Goal: Transaction & Acquisition: Obtain resource

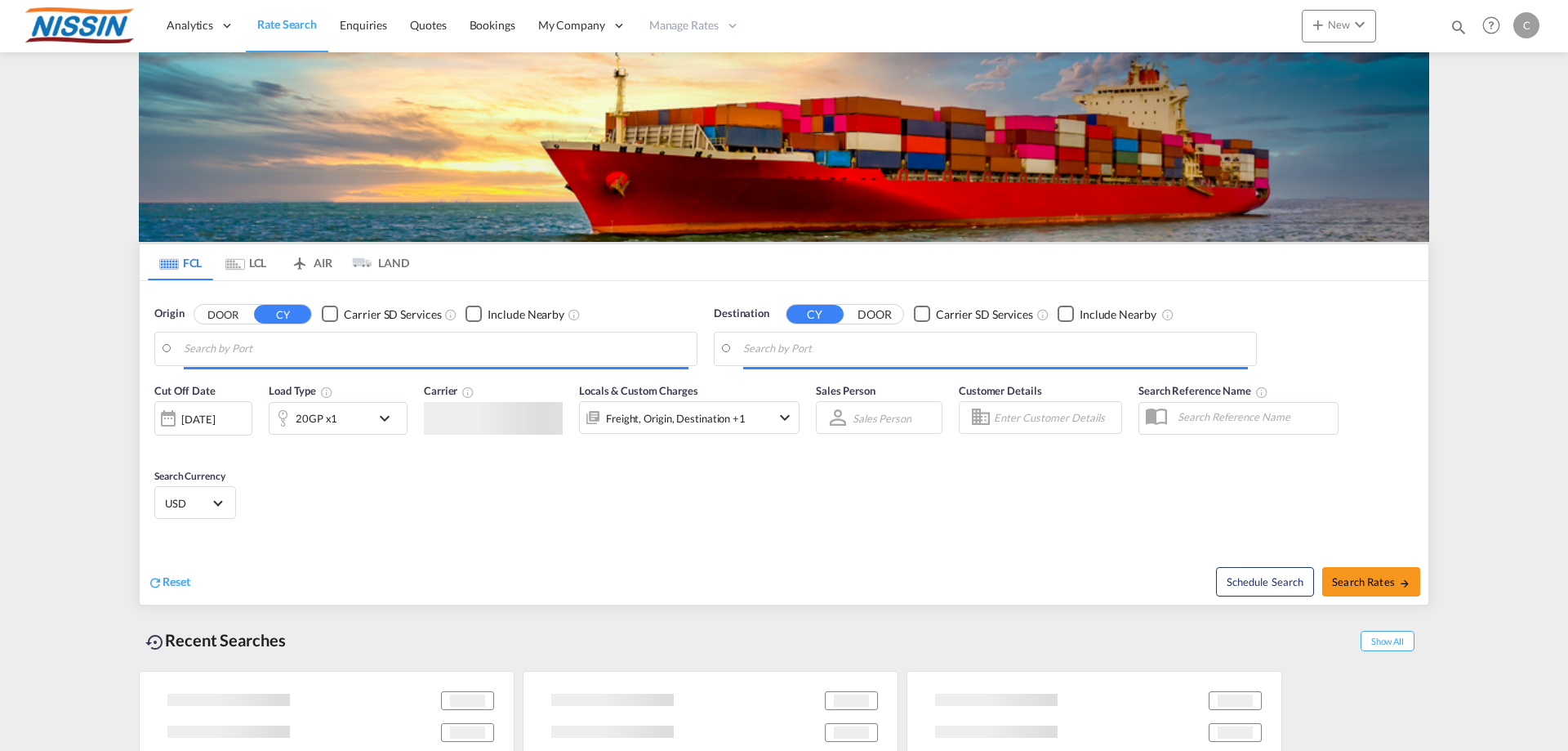
type input "[GEOGRAPHIC_DATA], [GEOGRAPHIC_DATA], USLGB"
type input "[GEOGRAPHIC_DATA], JPTYO"
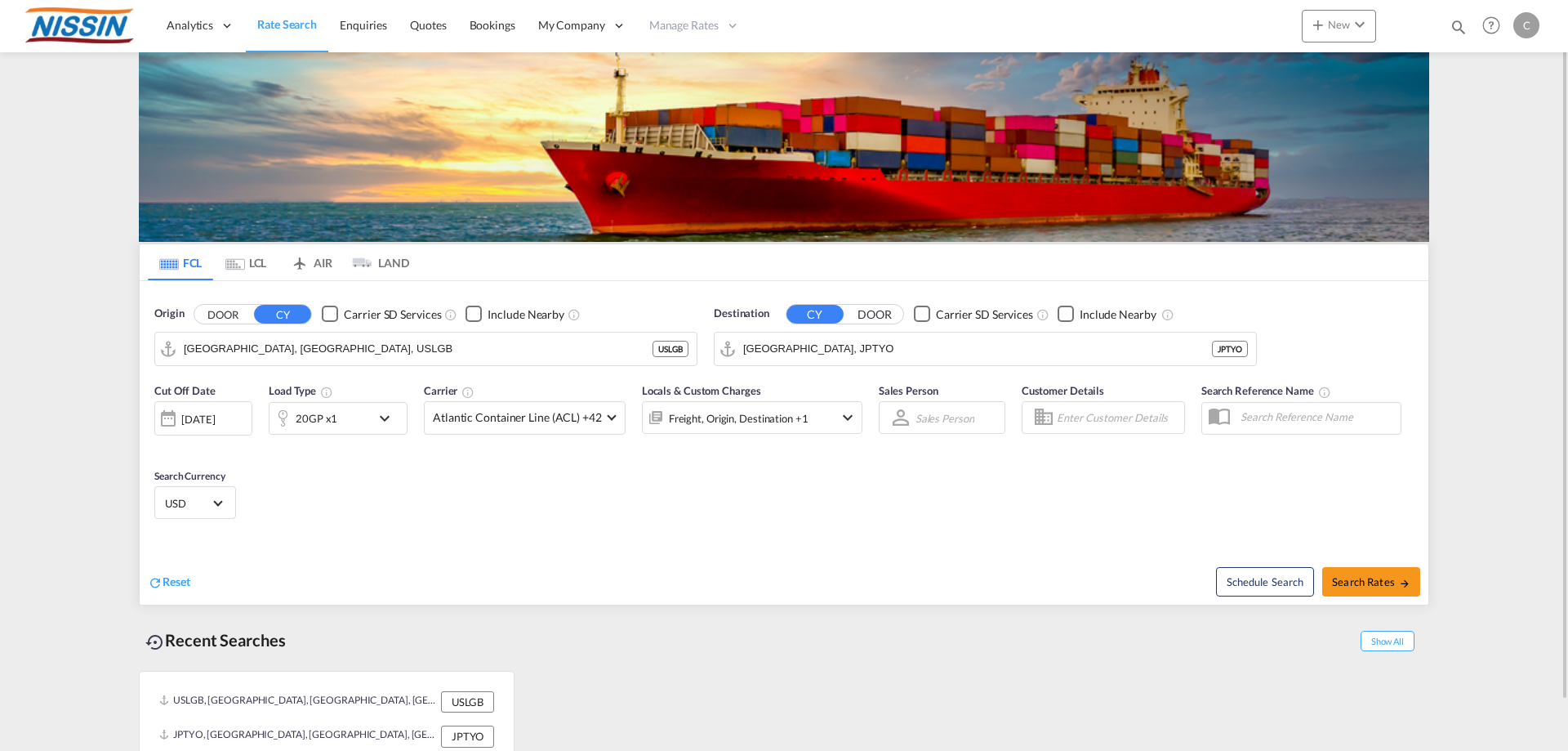
click at [315, 260] on md-tab-item "AIR" at bounding box center [311, 262] width 66 height 36
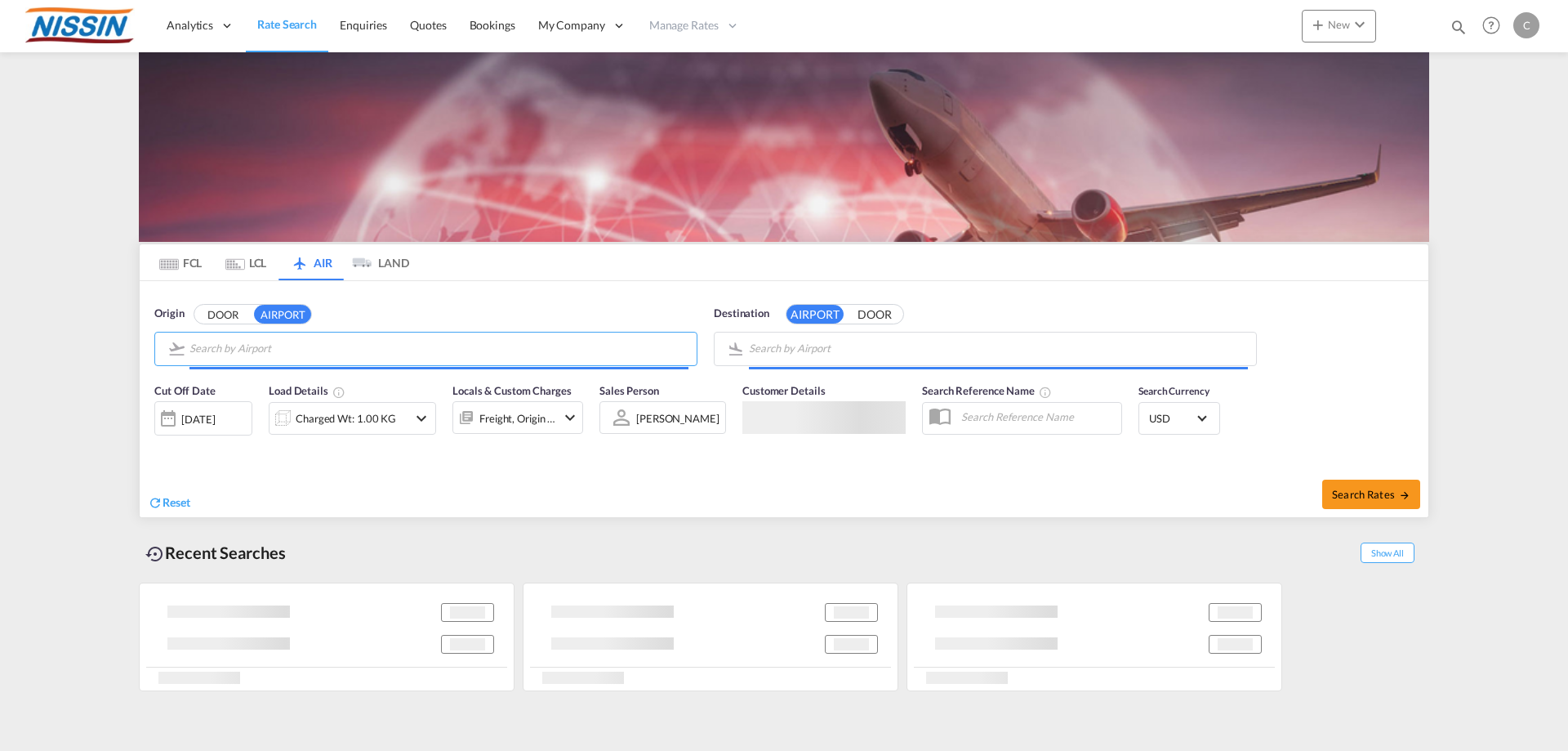
click at [493, 350] on input "Search by Airport" at bounding box center [438, 349] width 499 height 24
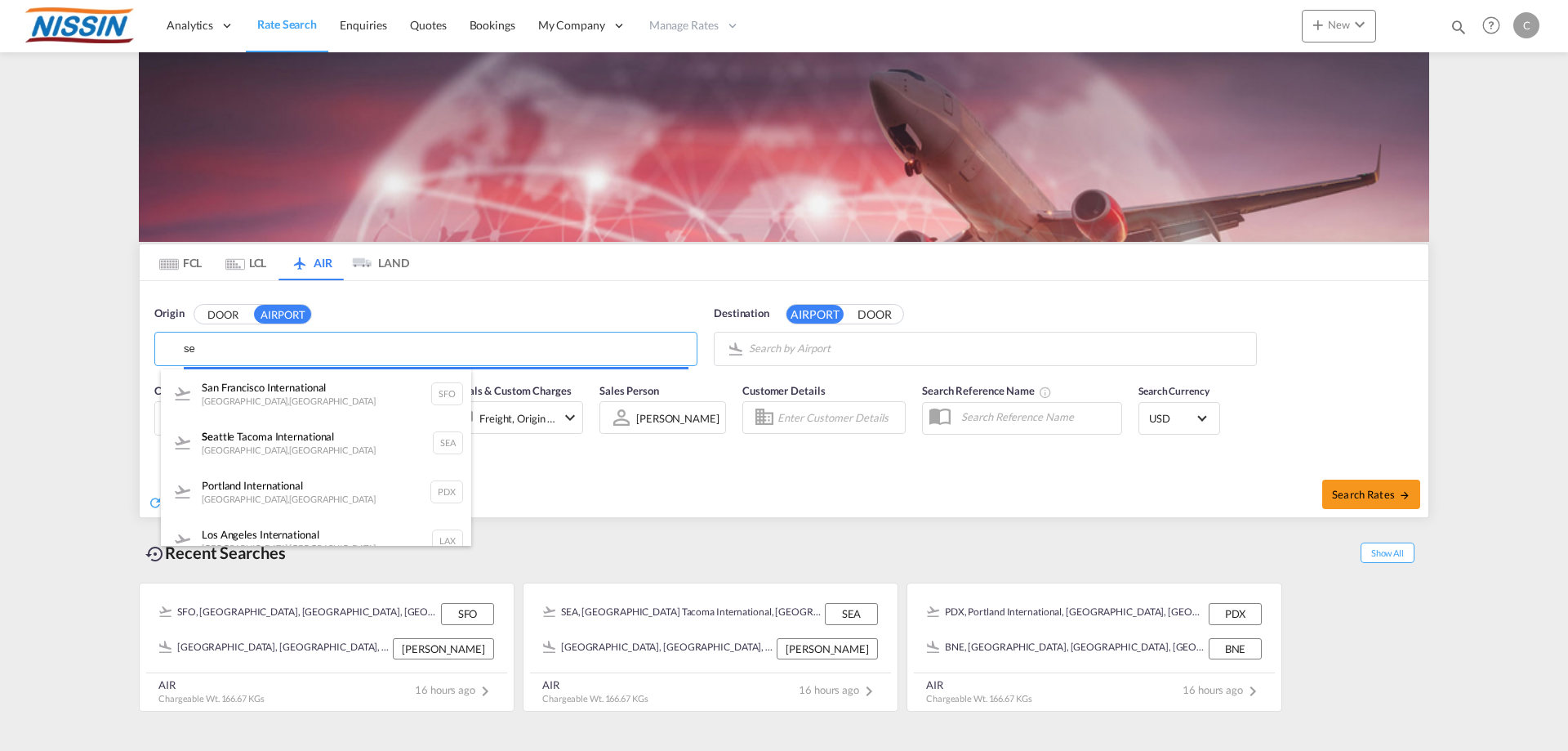
type input "s"
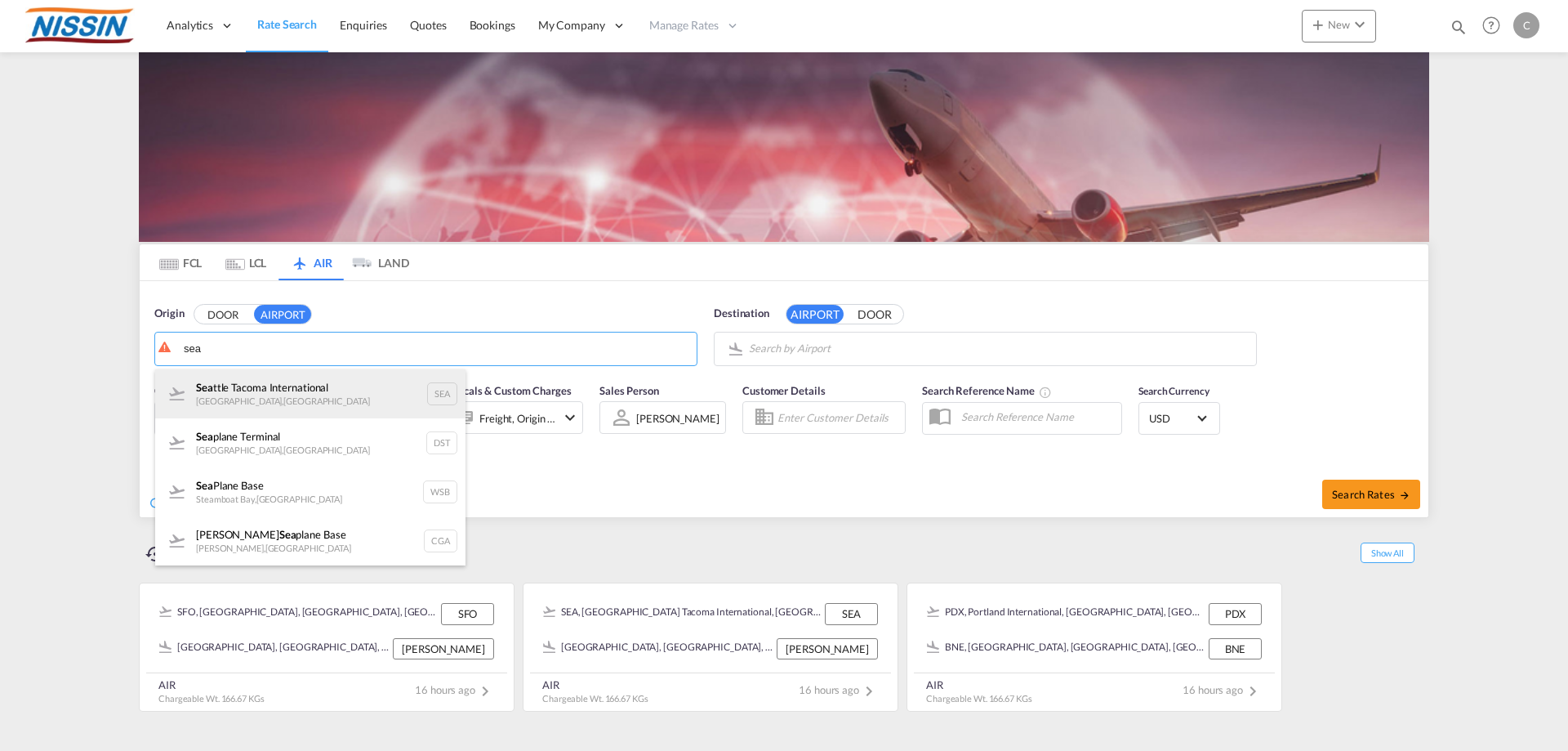
click at [320, 375] on div "Sea ttle Tacoma International [GEOGRAPHIC_DATA] , [GEOGRAPHIC_DATA]" at bounding box center [310, 394] width 310 height 49
type input "Seattle Tacoma International, [GEOGRAPHIC_DATA], SEA"
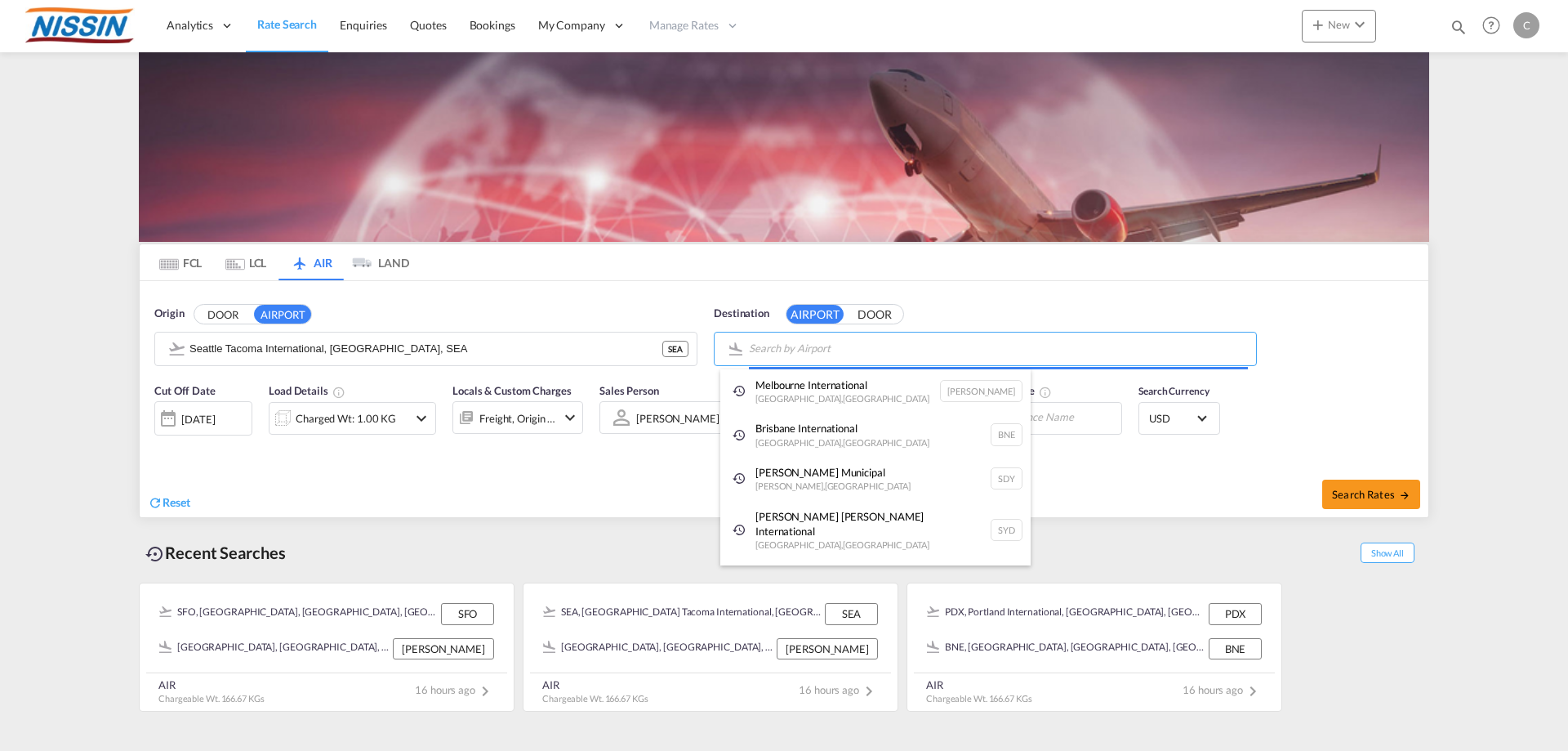
click at [784, 350] on body "Analytics Reports Dashboard Rate Search Enquiries Quotes Bookings" at bounding box center [784, 376] width 1568 height 751
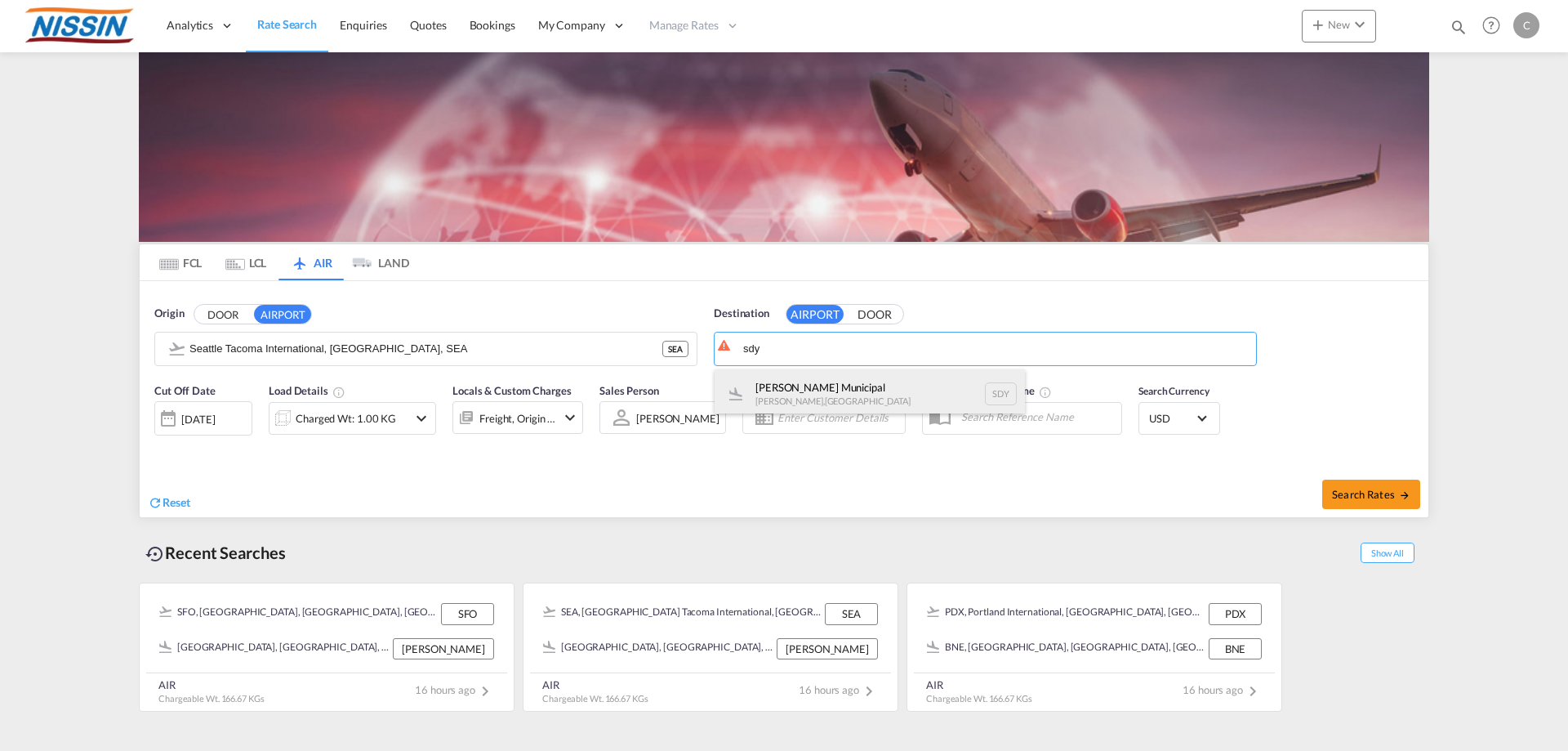
click at [805, 390] on div "[PERSON_NAME] Municipal [GEOGRAPHIC_DATA] , [GEOGRAPHIC_DATA] SDY" at bounding box center [869, 394] width 310 height 49
type input "[PERSON_NAME] Municipal, [GEOGRAPHIC_DATA], [GEOGRAPHIC_DATA]"
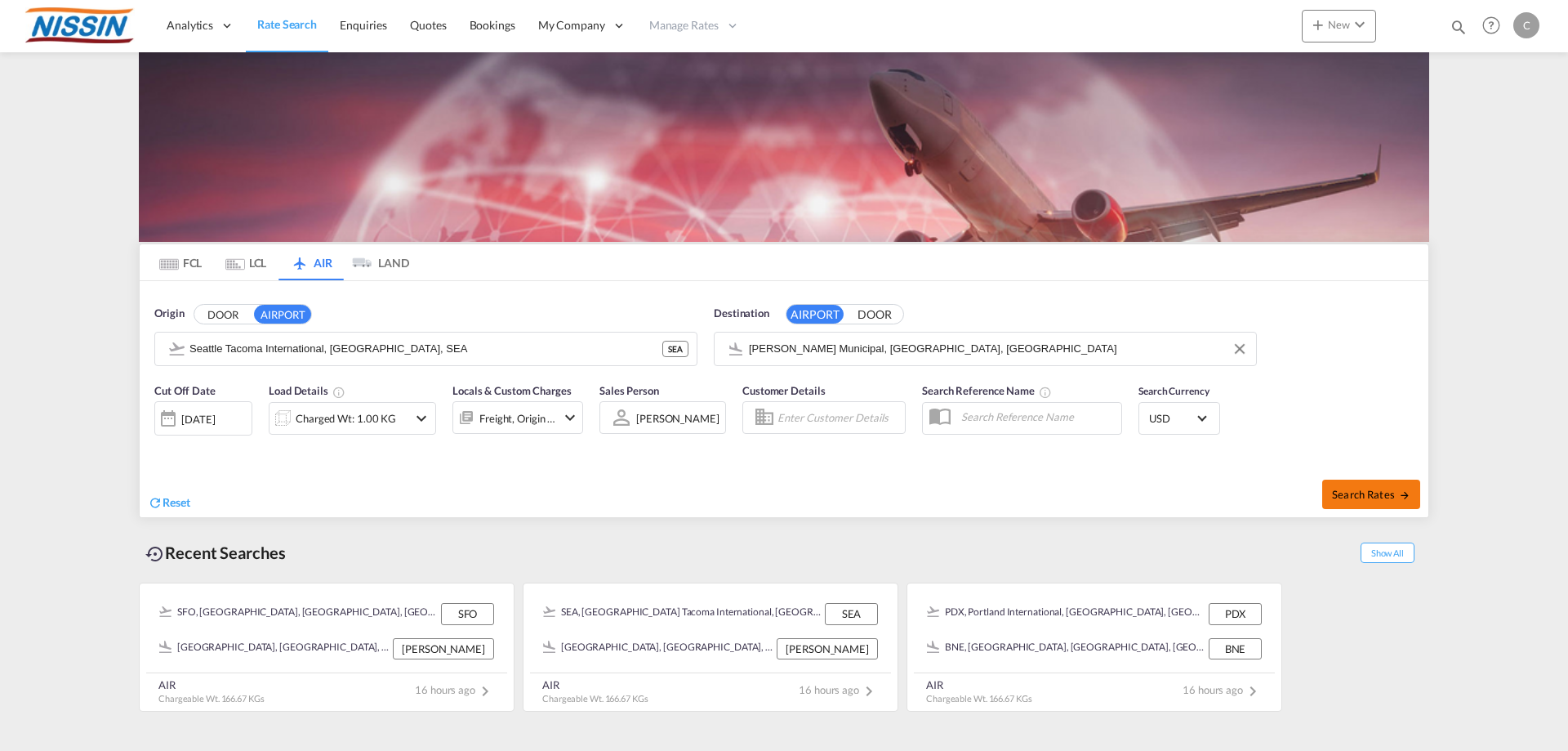
click at [1360, 497] on span "Search Rates" at bounding box center [1371, 494] width 79 height 13
click at [1373, 498] on span "Search Rates" at bounding box center [1371, 494] width 79 height 13
click at [421, 418] on md-icon "icon-chevron-down" at bounding box center [421, 418] width 20 height 20
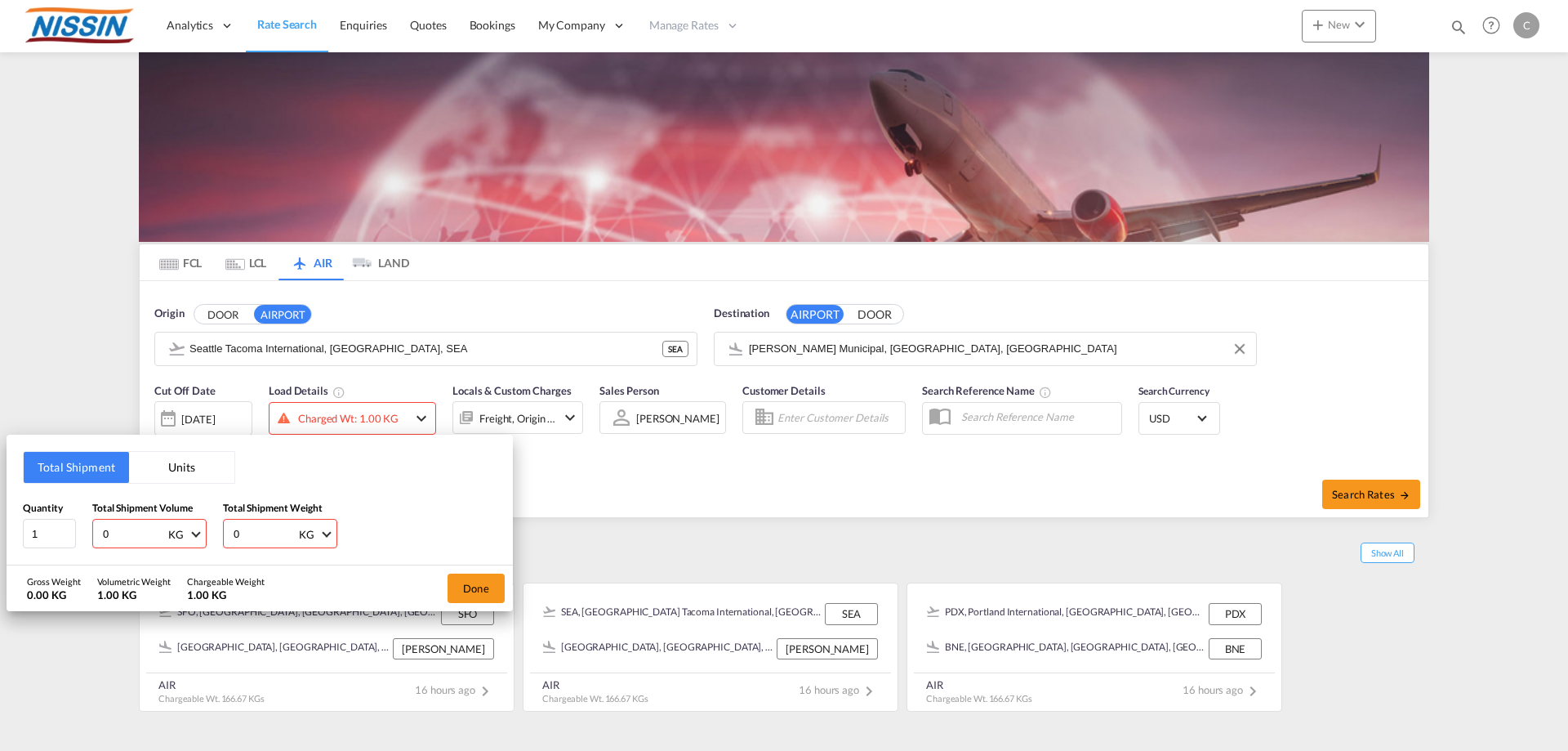
click at [174, 472] on button "Units" at bounding box center [182, 467] width 106 height 31
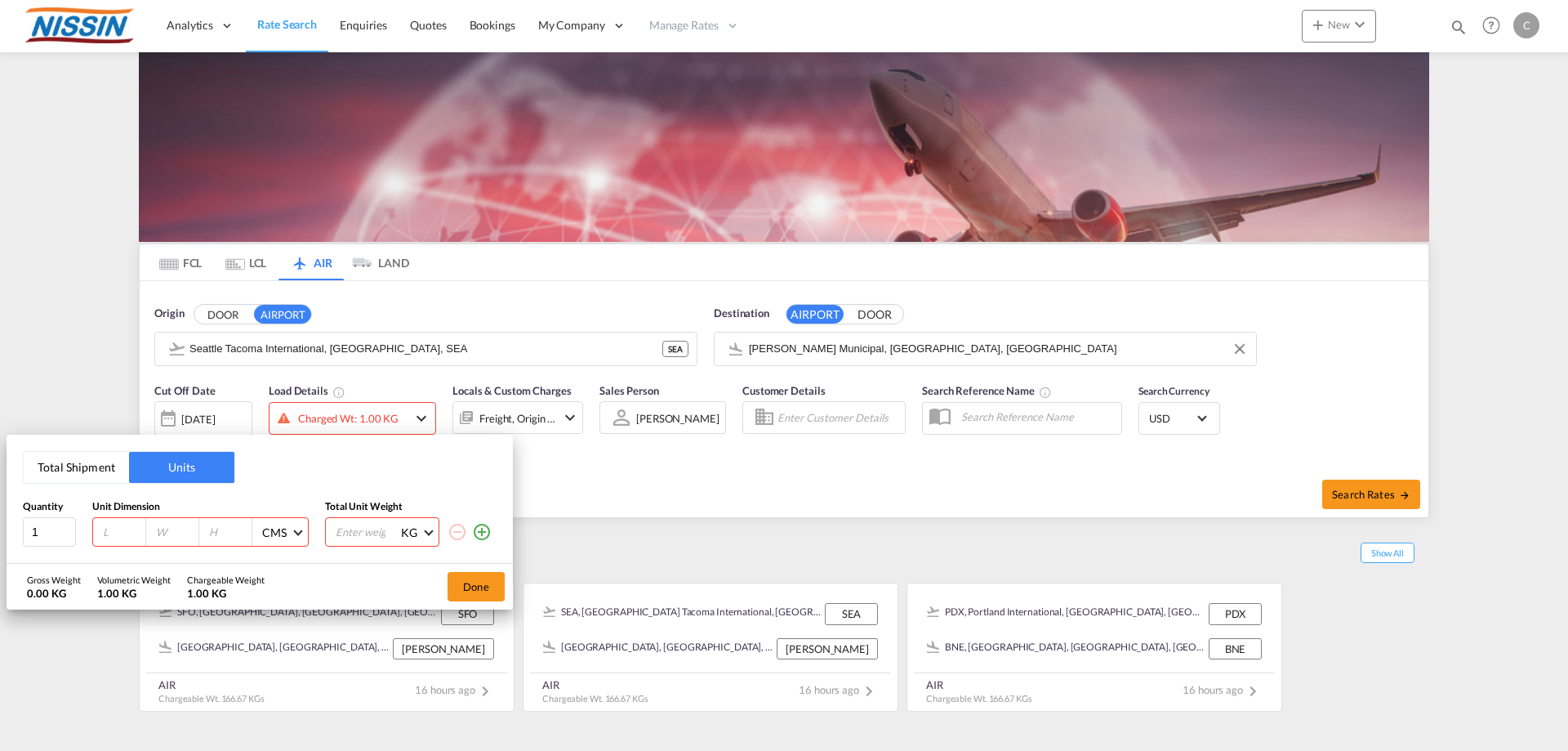
click at [126, 534] on input "number" at bounding box center [123, 531] width 44 height 15
type input "100"
type input "120"
type input "300"
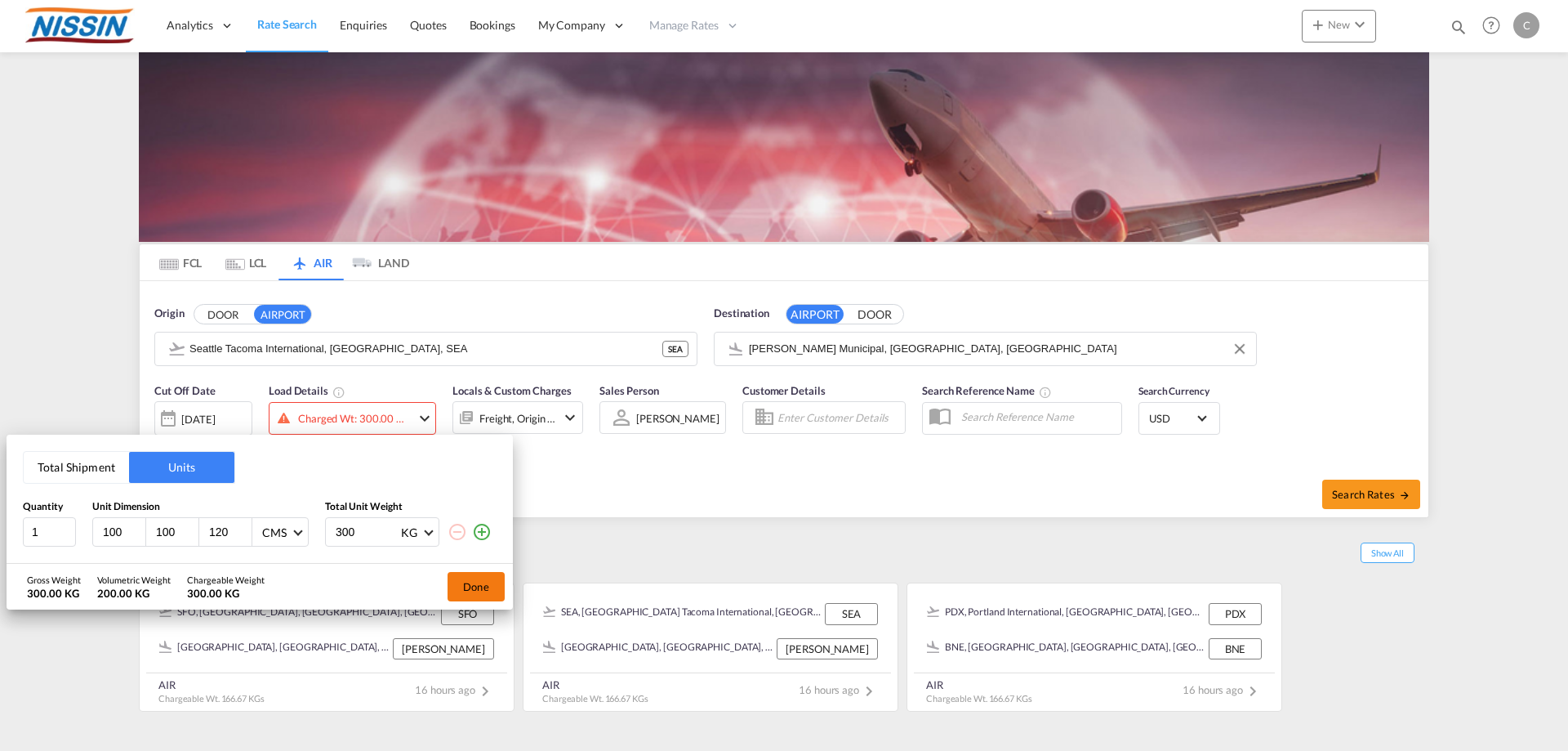
click at [486, 588] on button "Done" at bounding box center [477, 587] width 57 height 29
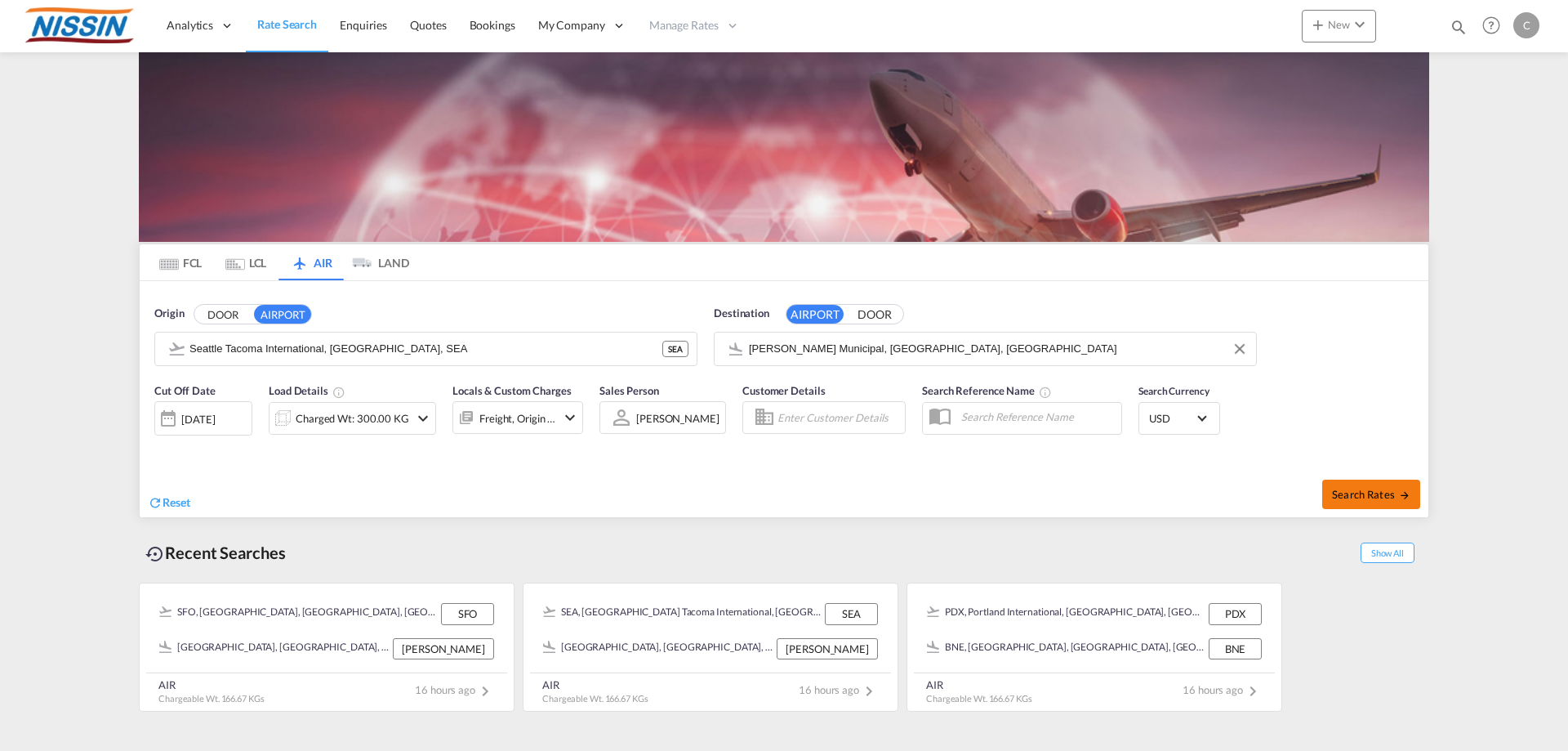
click at [1342, 490] on span "Search Rates" at bounding box center [1371, 494] width 79 height 13
type input "SEA to SDY / [DATE]"
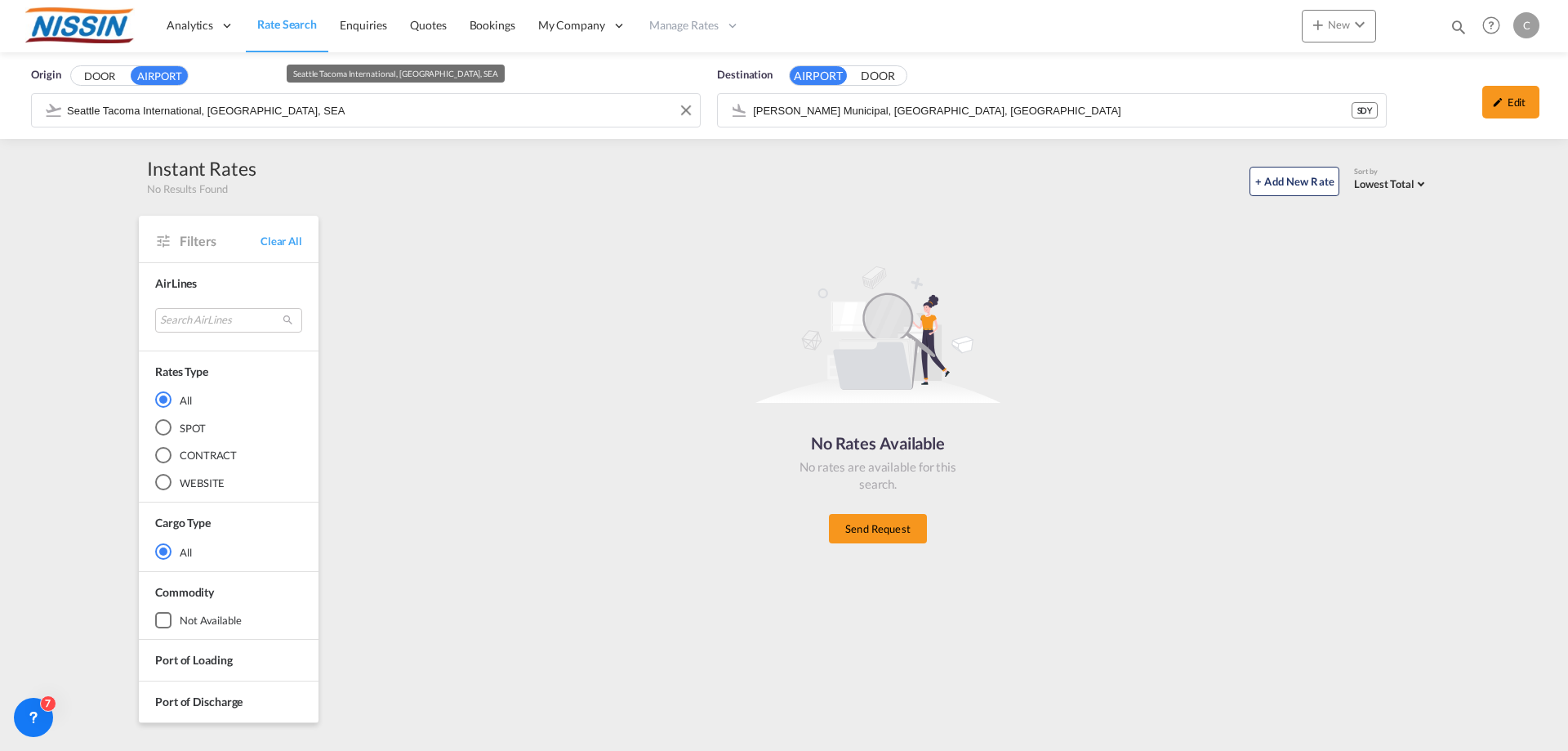
click at [547, 105] on input "Seattle Tacoma International, [GEOGRAPHIC_DATA], SEA" at bounding box center [379, 110] width 624 height 24
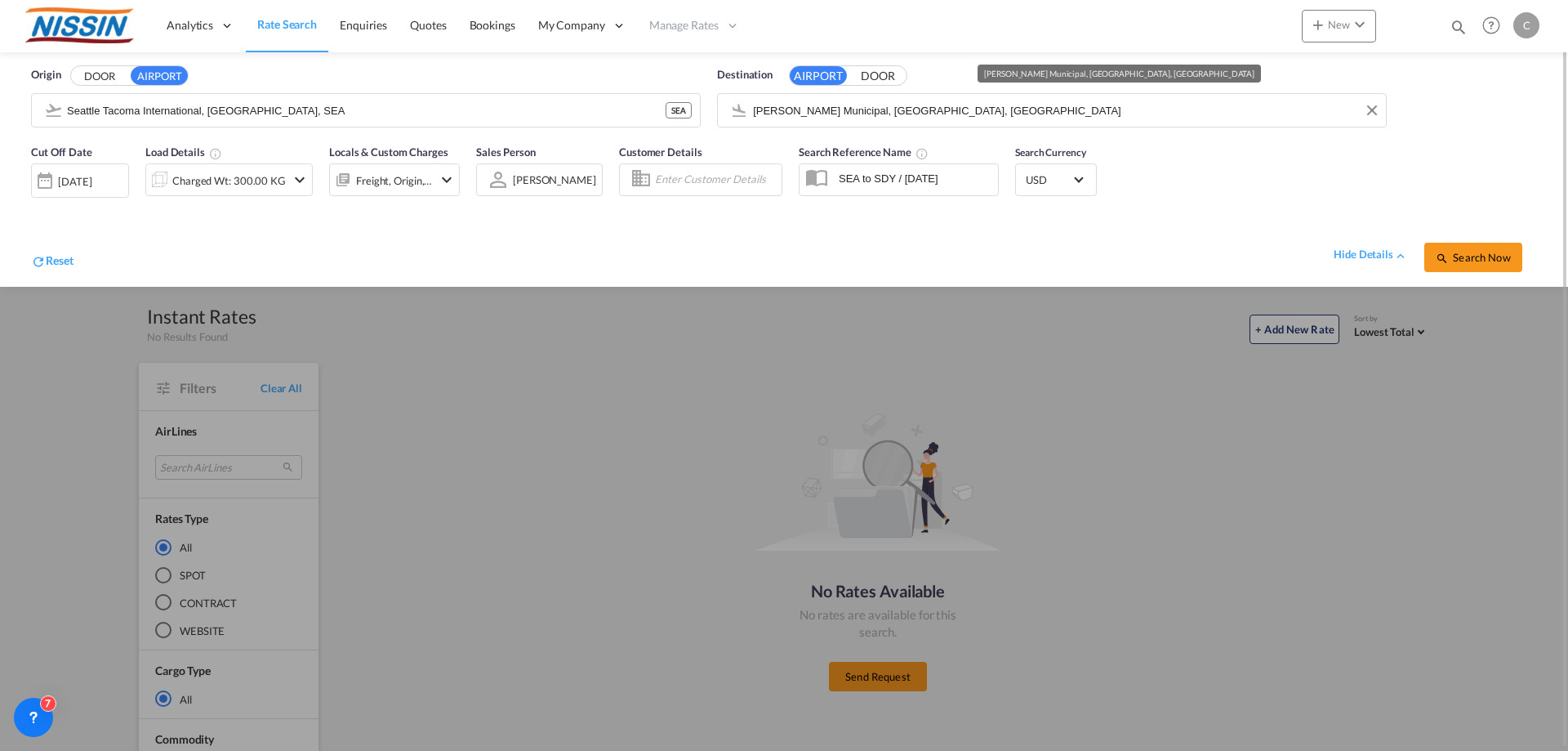
click at [1261, 110] on input "[PERSON_NAME] Municipal, [GEOGRAPHIC_DATA], [GEOGRAPHIC_DATA]" at bounding box center [1066, 110] width 624 height 24
click at [1370, 111] on button "Clear Input" at bounding box center [1372, 110] width 24 height 24
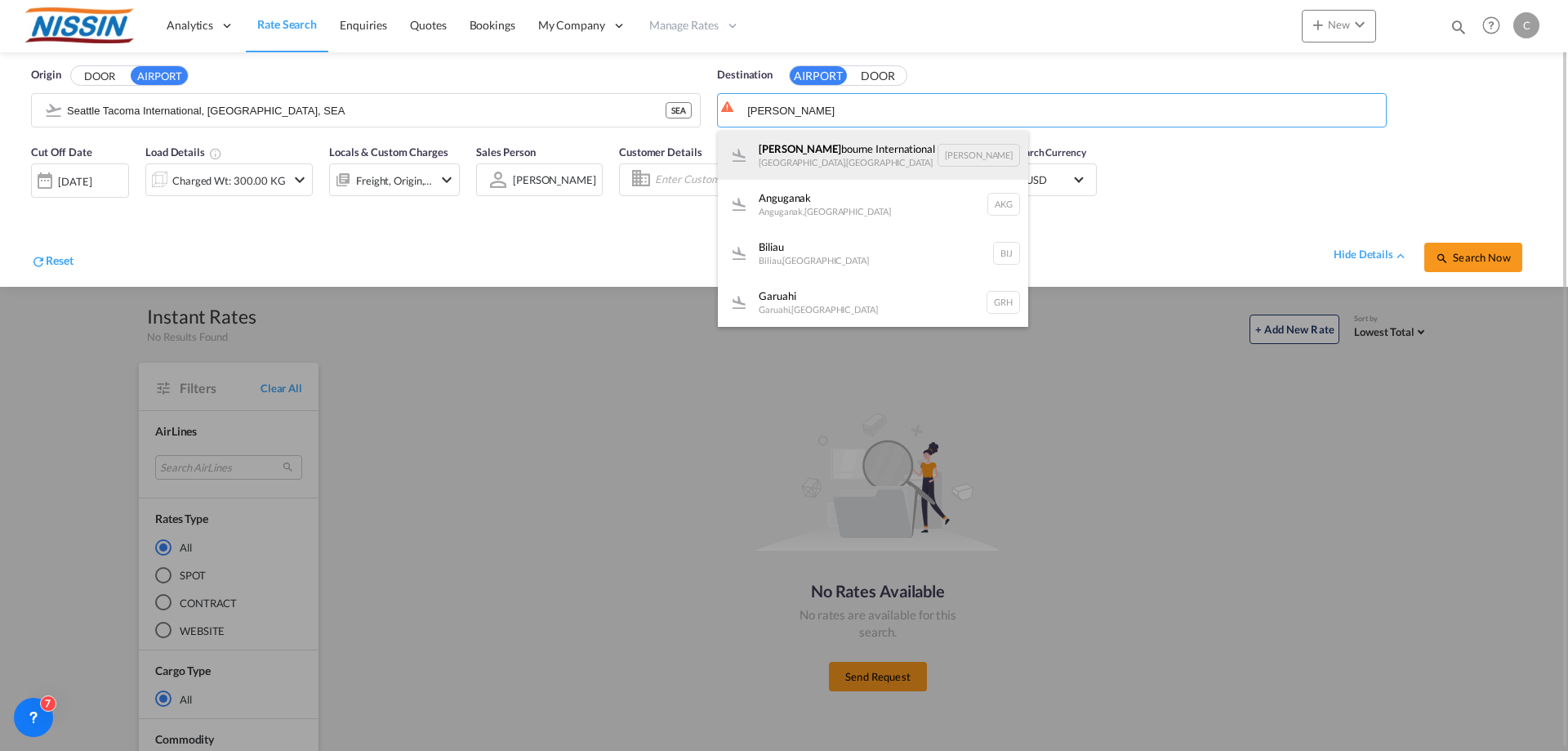
click at [902, 146] on div "[PERSON_NAME] International [GEOGRAPHIC_DATA] , [GEOGRAPHIC_DATA] [PERSON_NAME]" at bounding box center [873, 155] width 310 height 49
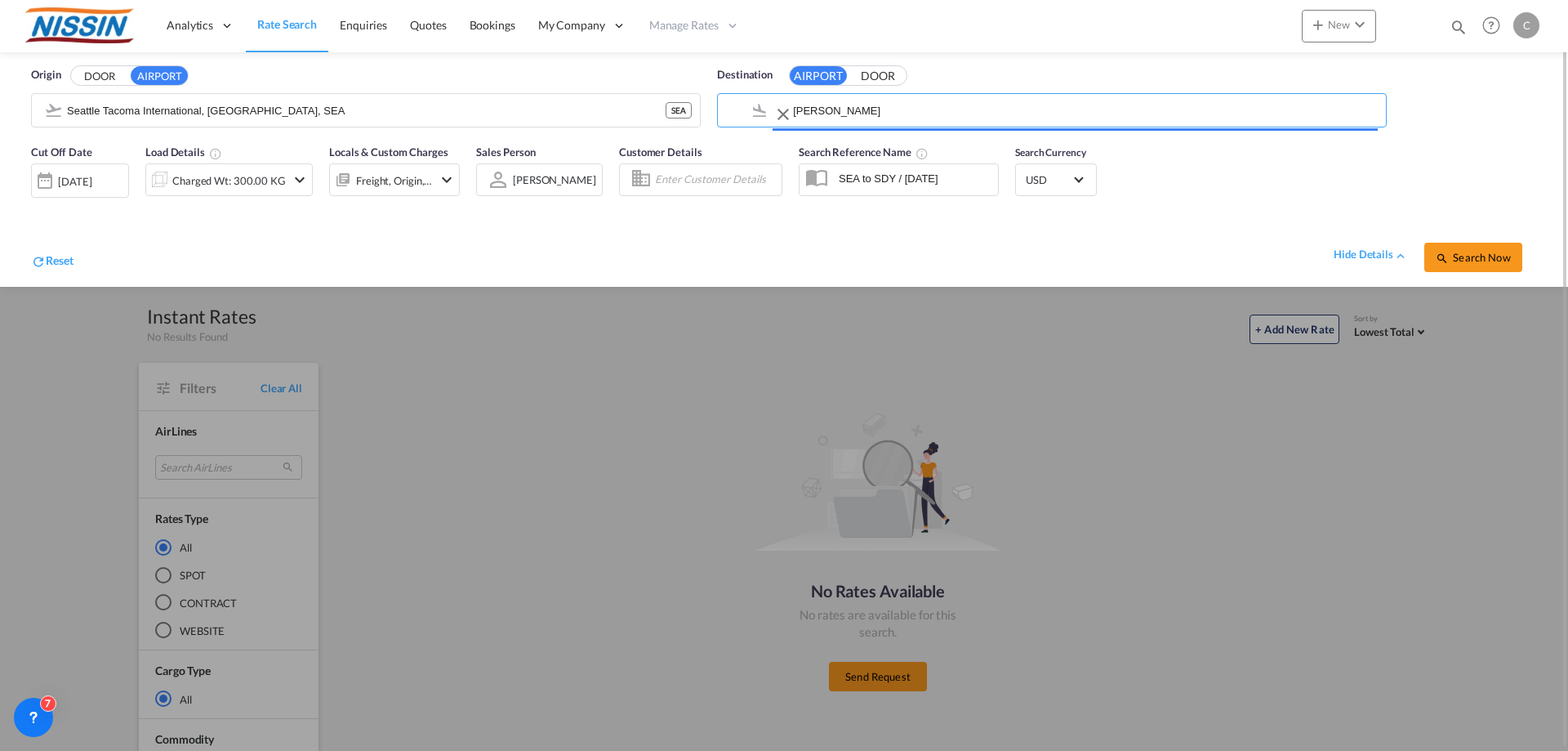
type input "Melbourne International, [GEOGRAPHIC_DATA], [GEOGRAPHIC_DATA]"
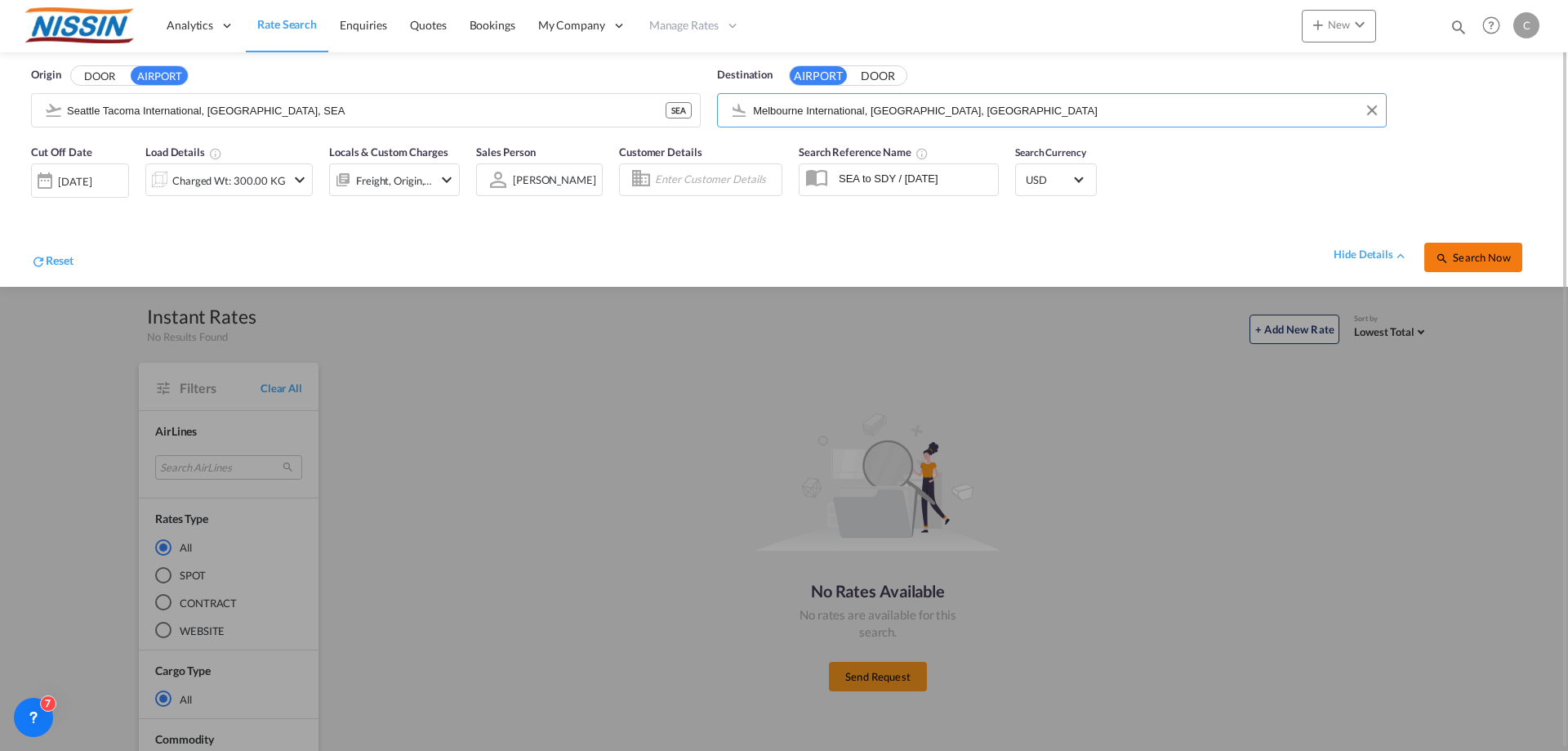
click at [1489, 266] on button "Search Now" at bounding box center [1473, 257] width 98 height 29
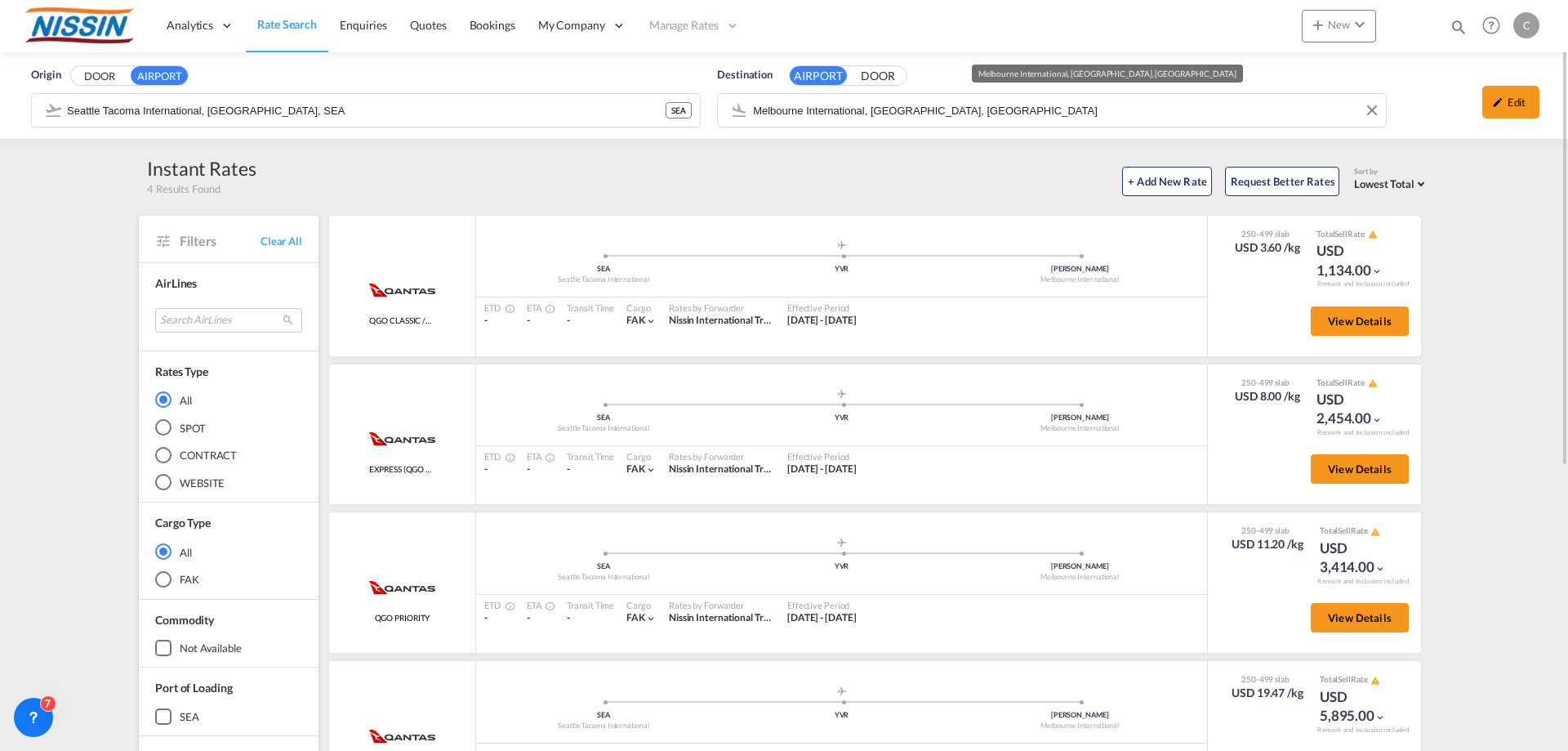
click at [1023, 116] on input "Melbourne International, [GEOGRAPHIC_DATA], [GEOGRAPHIC_DATA]" at bounding box center [1066, 110] width 624 height 24
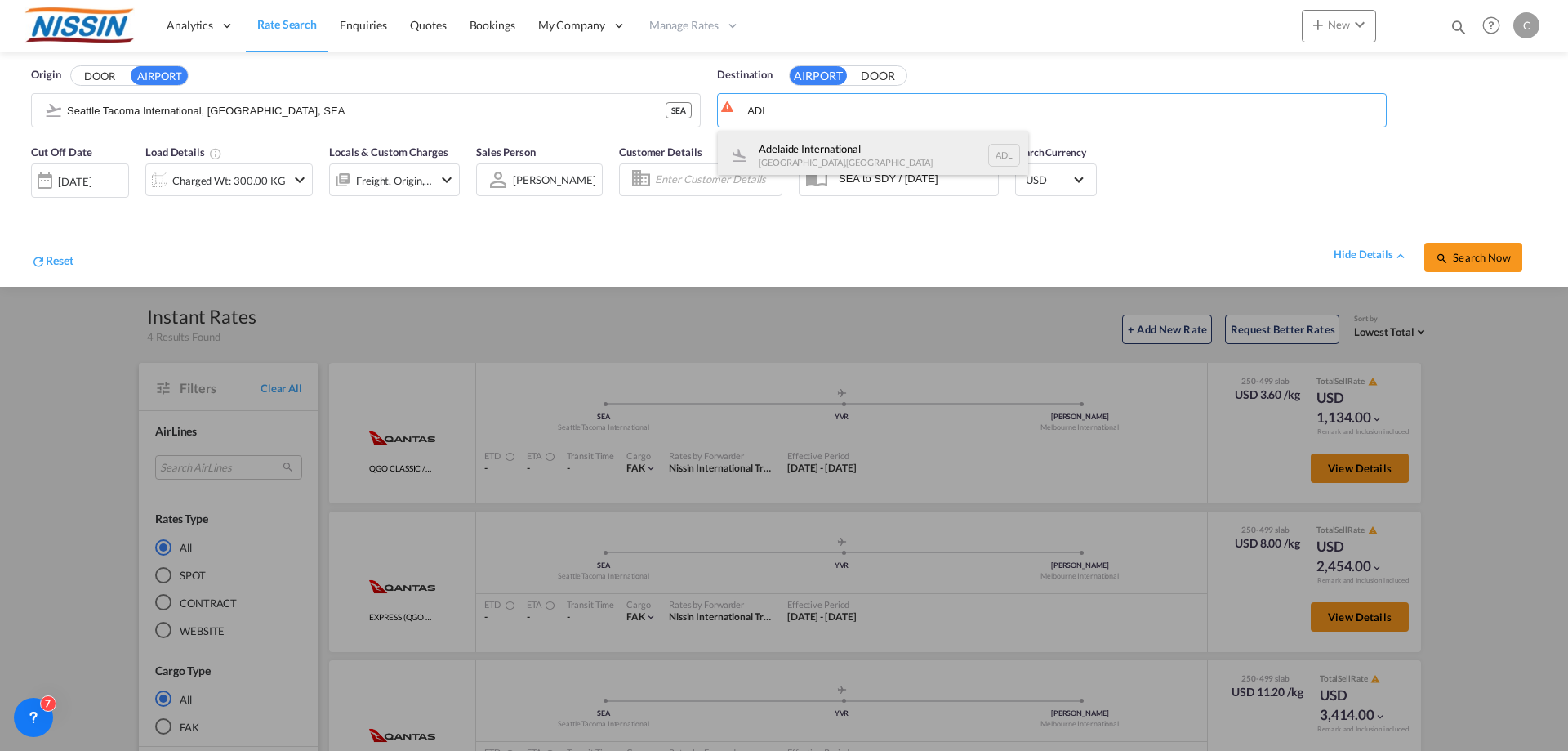
click at [841, 142] on div "Adelaide International [GEOGRAPHIC_DATA] , [GEOGRAPHIC_DATA] ADL" at bounding box center [873, 155] width 310 height 49
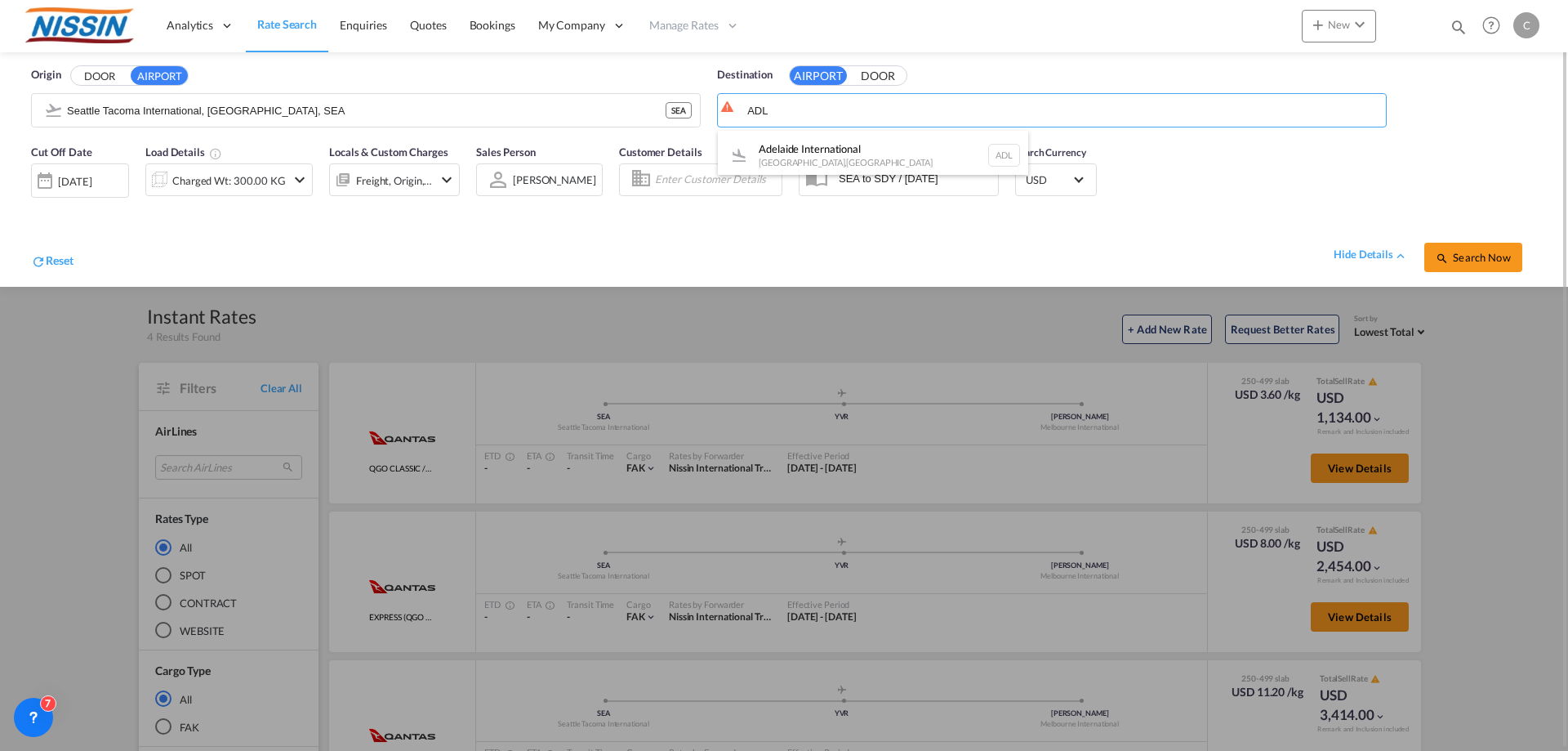
type input "Adelaide International, [GEOGRAPHIC_DATA], ADL"
click at [1480, 266] on button "Search Now" at bounding box center [1473, 257] width 98 height 29
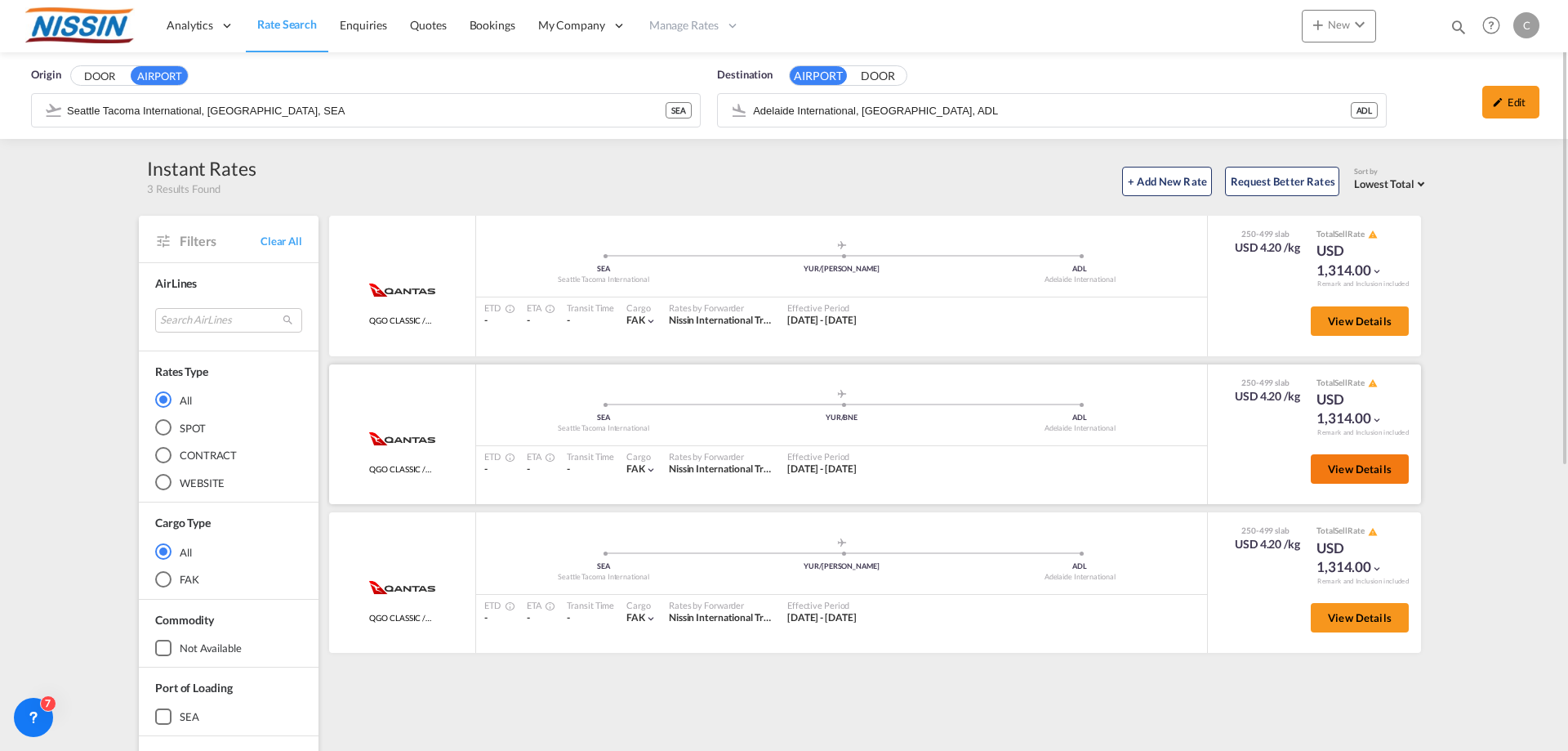
click at [1340, 463] on span "View Details" at bounding box center [1360, 469] width 64 height 13
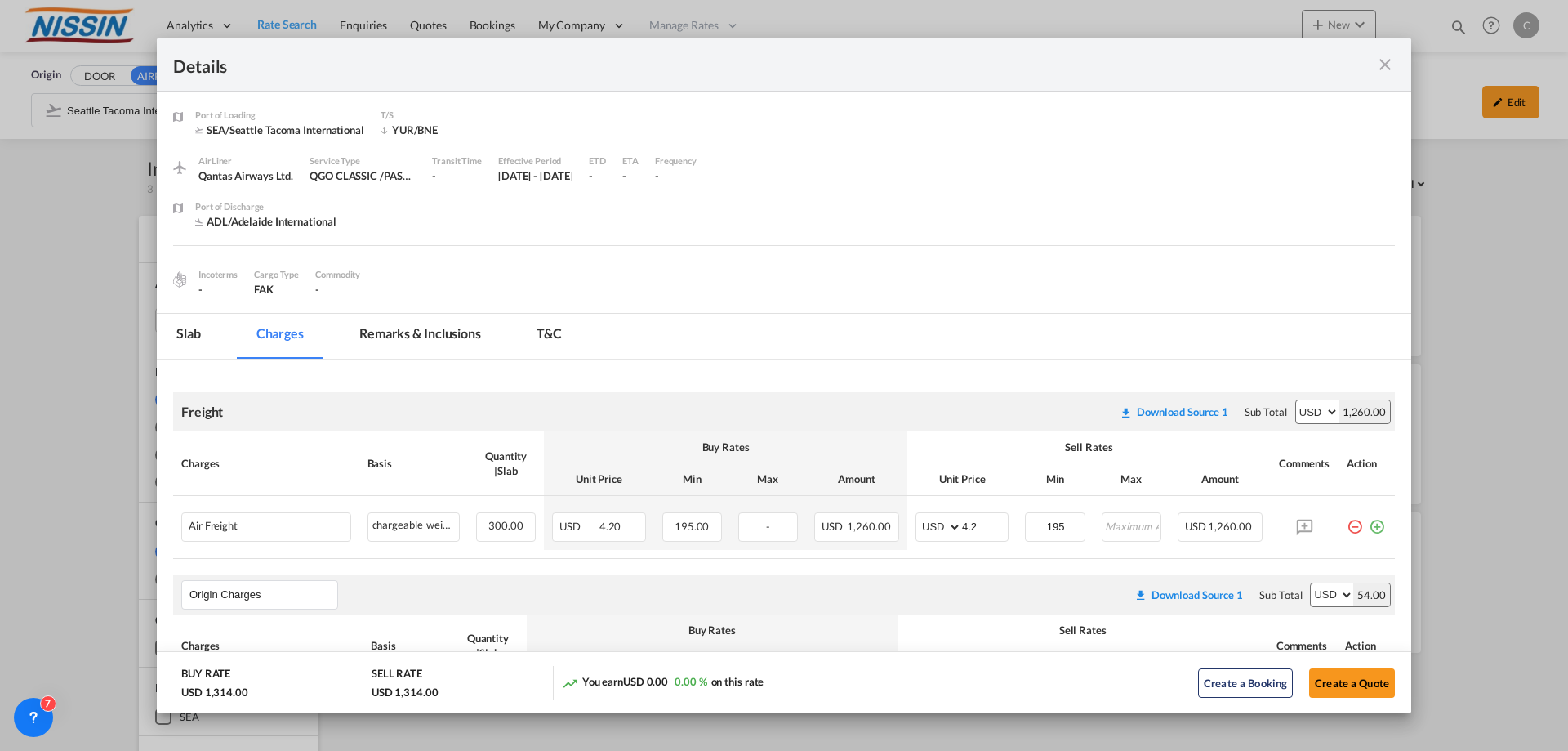
click at [1383, 55] on md-icon "icon-close fg-AAA8AD m-0 cursor" at bounding box center [1385, 64] width 20 height 20
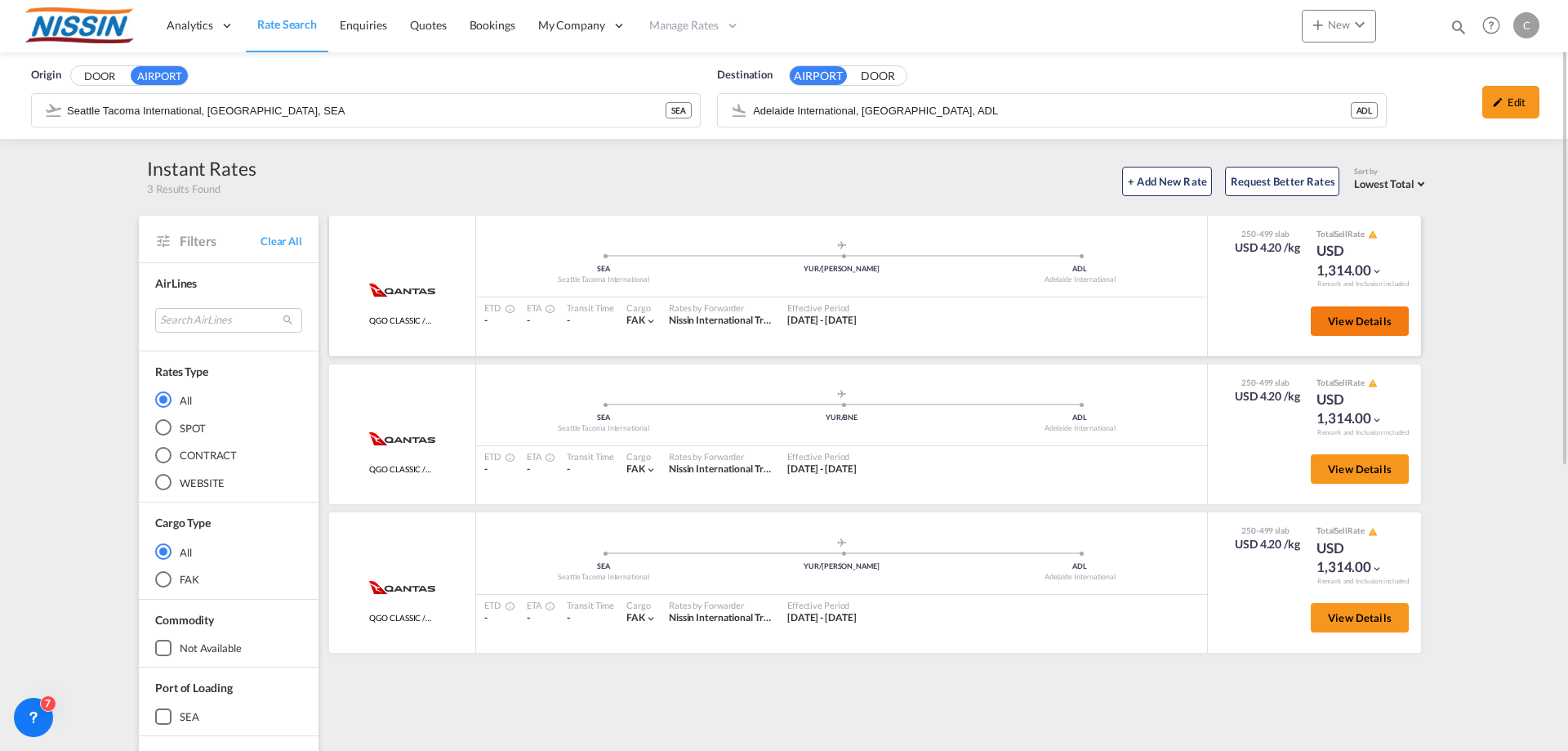
click at [1379, 316] on span "View Details" at bounding box center [1360, 321] width 64 height 13
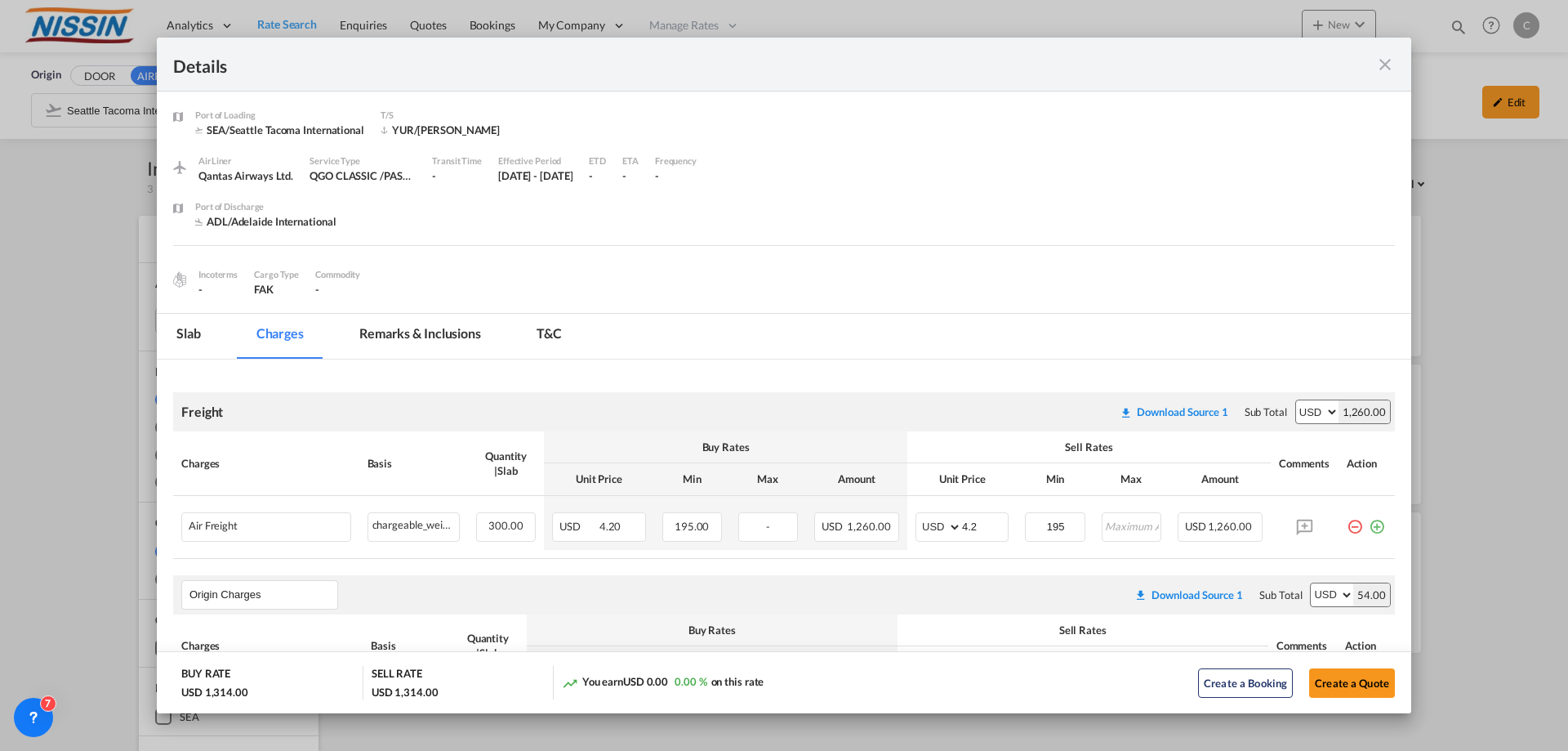
click at [1386, 63] on md-icon "icon-close fg-AAA8AD m-0 cursor" at bounding box center [1385, 64] width 20 height 20
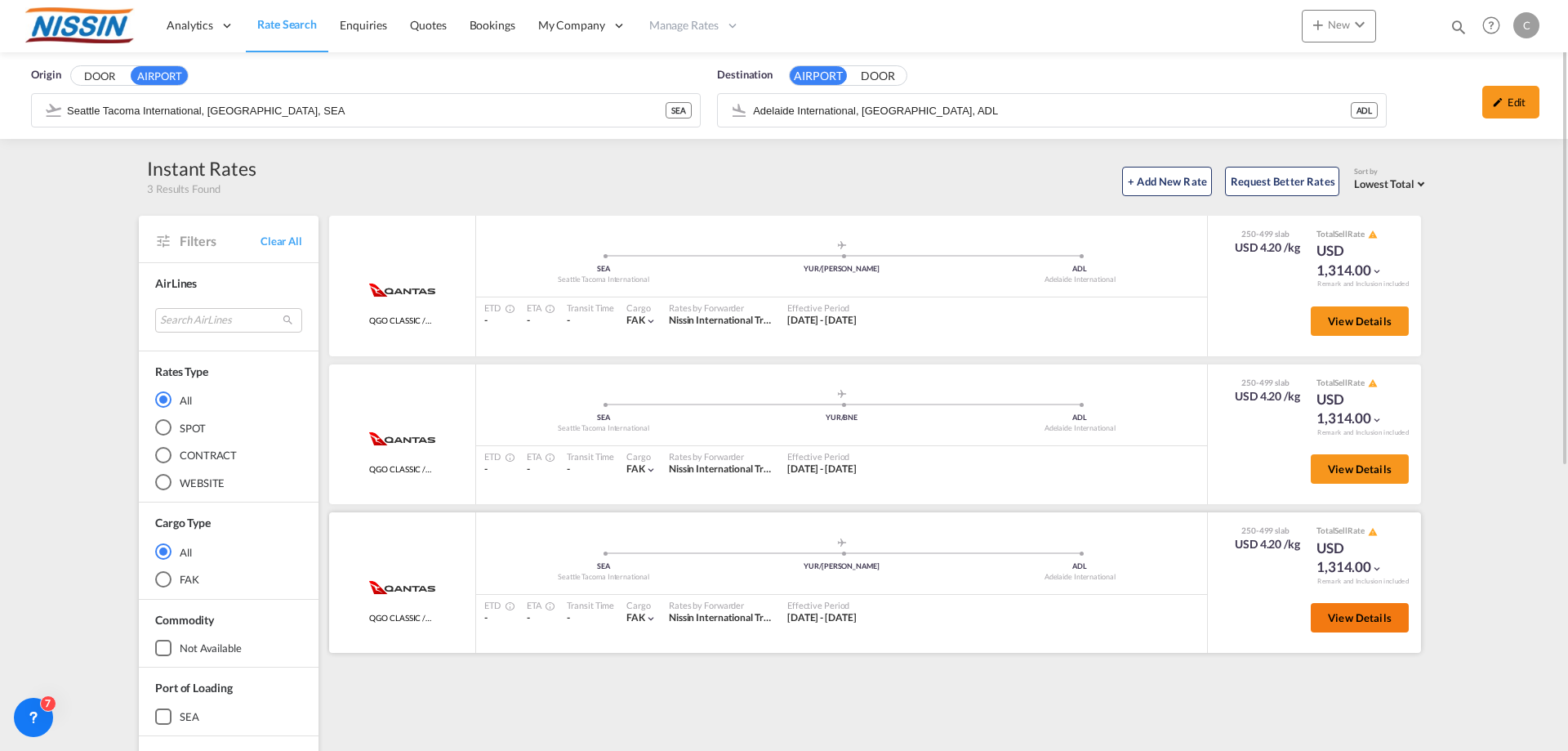
click at [1365, 624] on button "View Details" at bounding box center [1360, 618] width 98 height 29
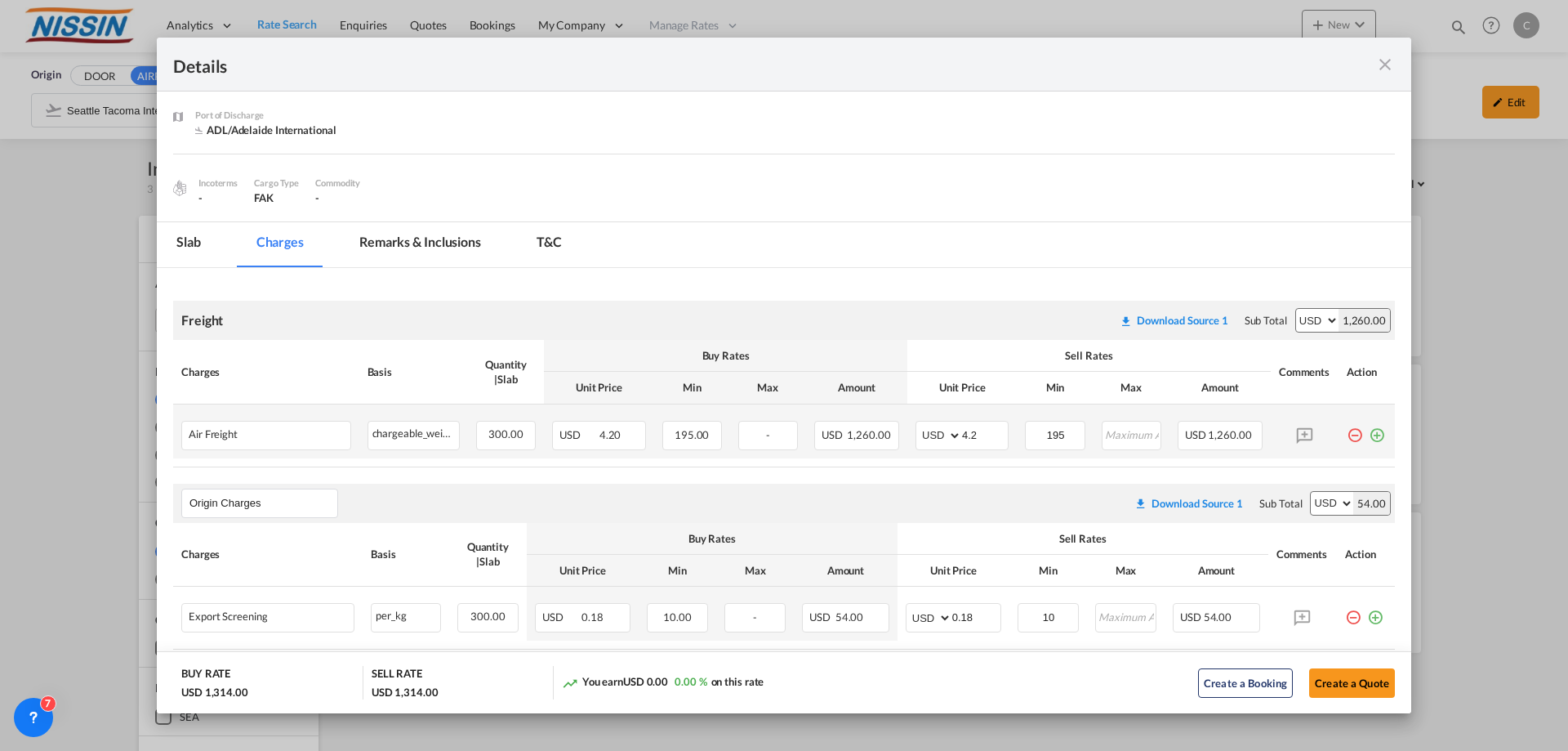
scroll to position [164, 0]
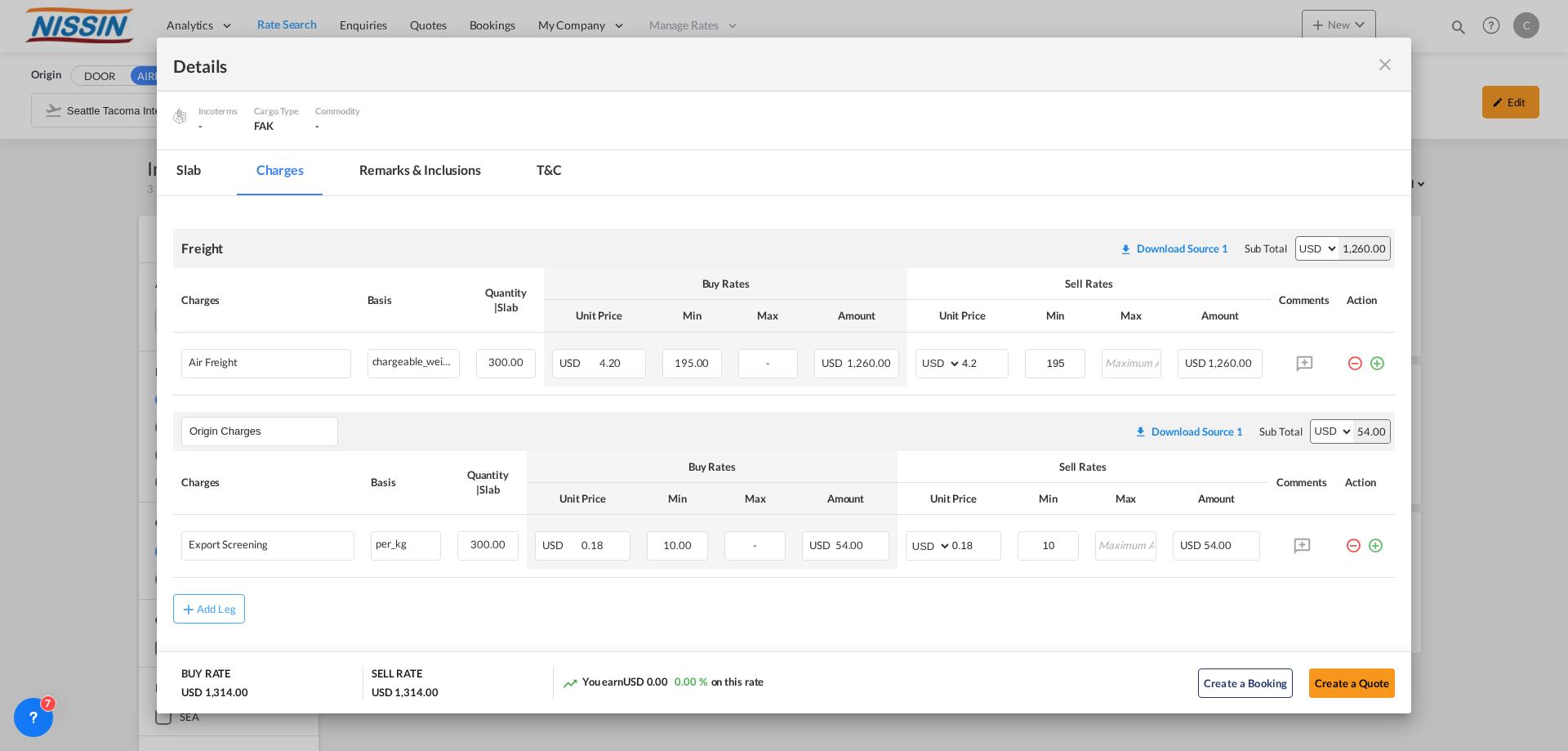
click at [1381, 64] on md-icon "icon-close fg-AAA8AD m-0 cursor" at bounding box center [1385, 64] width 20 height 20
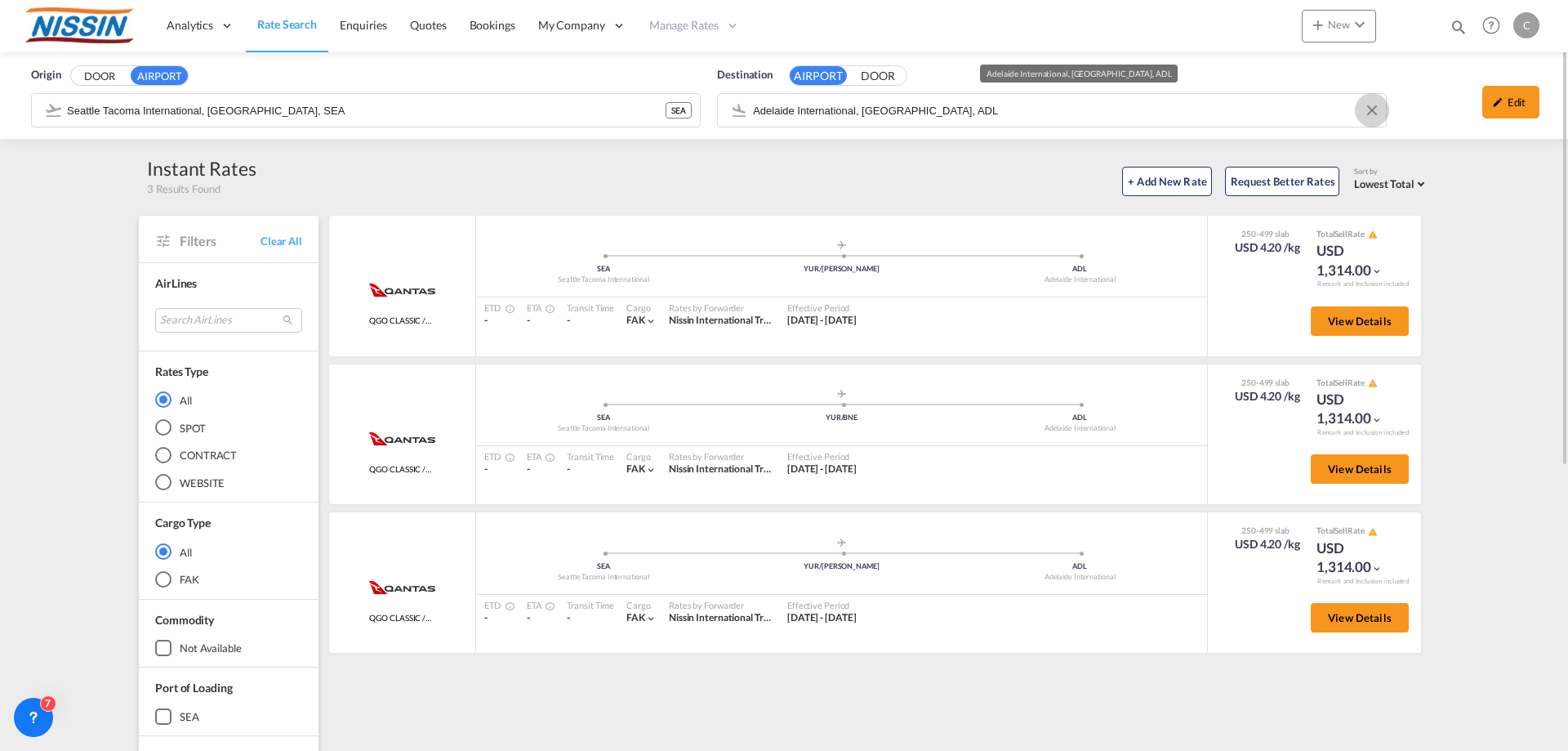
click at [1365, 104] on button "Clear Input" at bounding box center [1372, 110] width 24 height 24
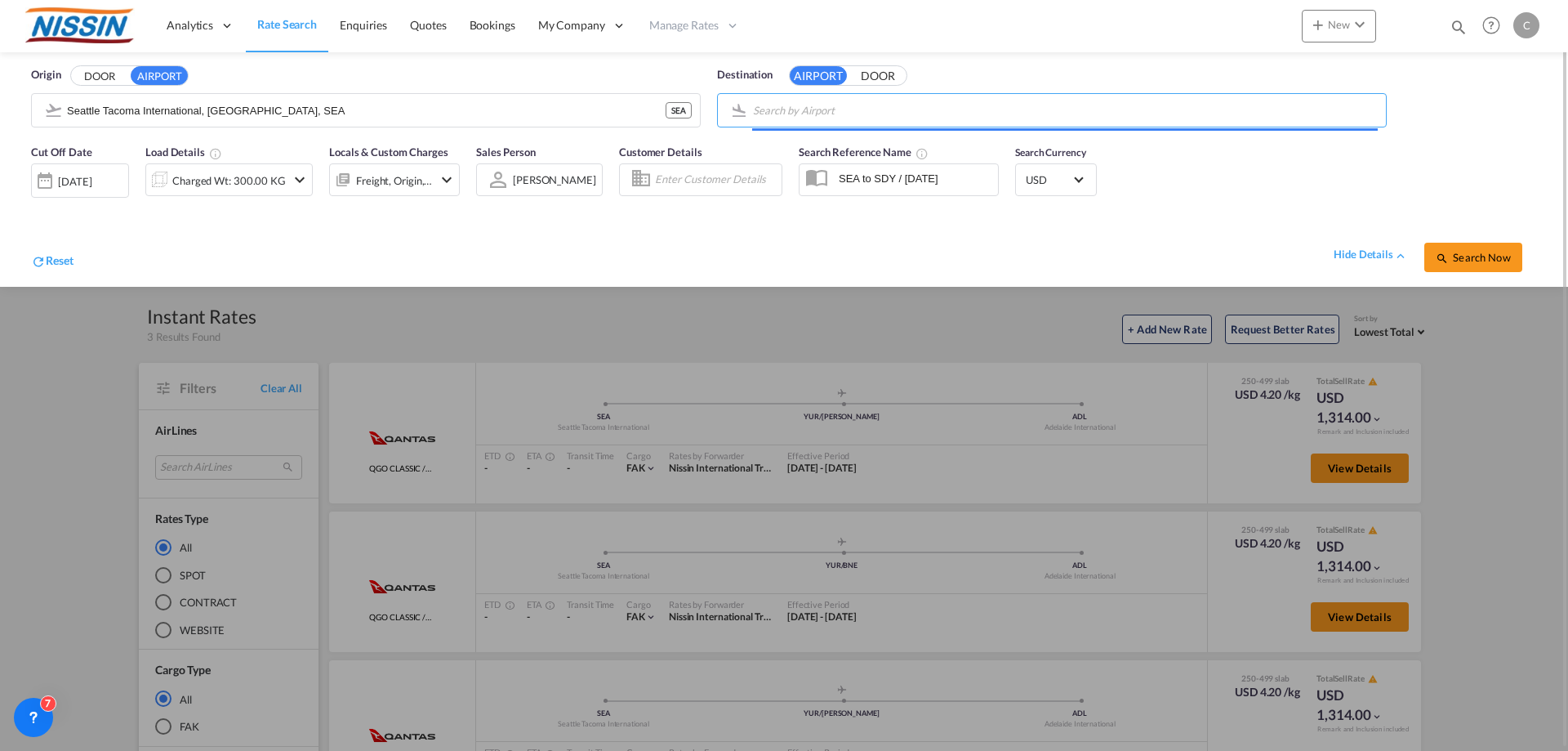
click at [1061, 103] on input "Search by Airport" at bounding box center [1066, 110] width 624 height 24
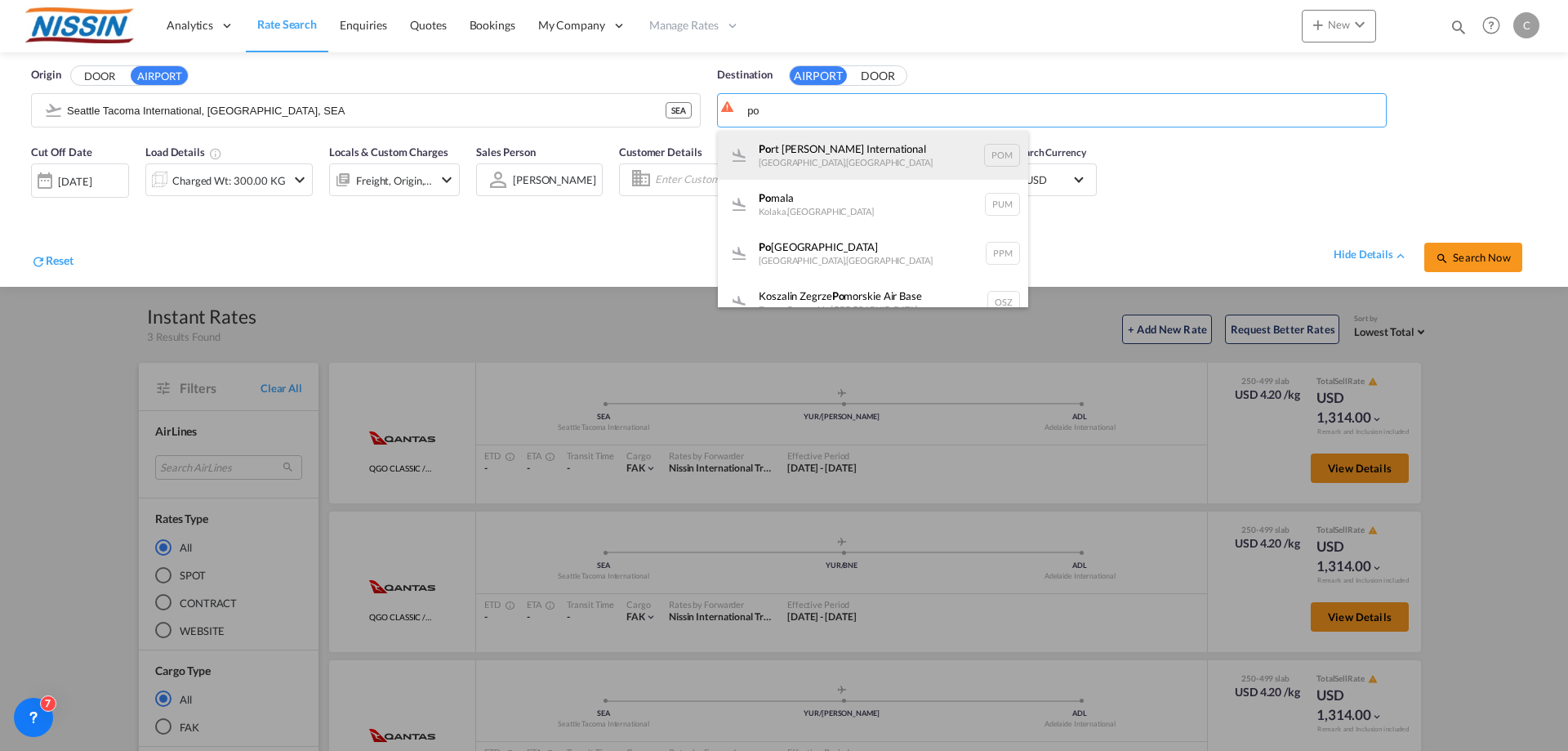
type input "p"
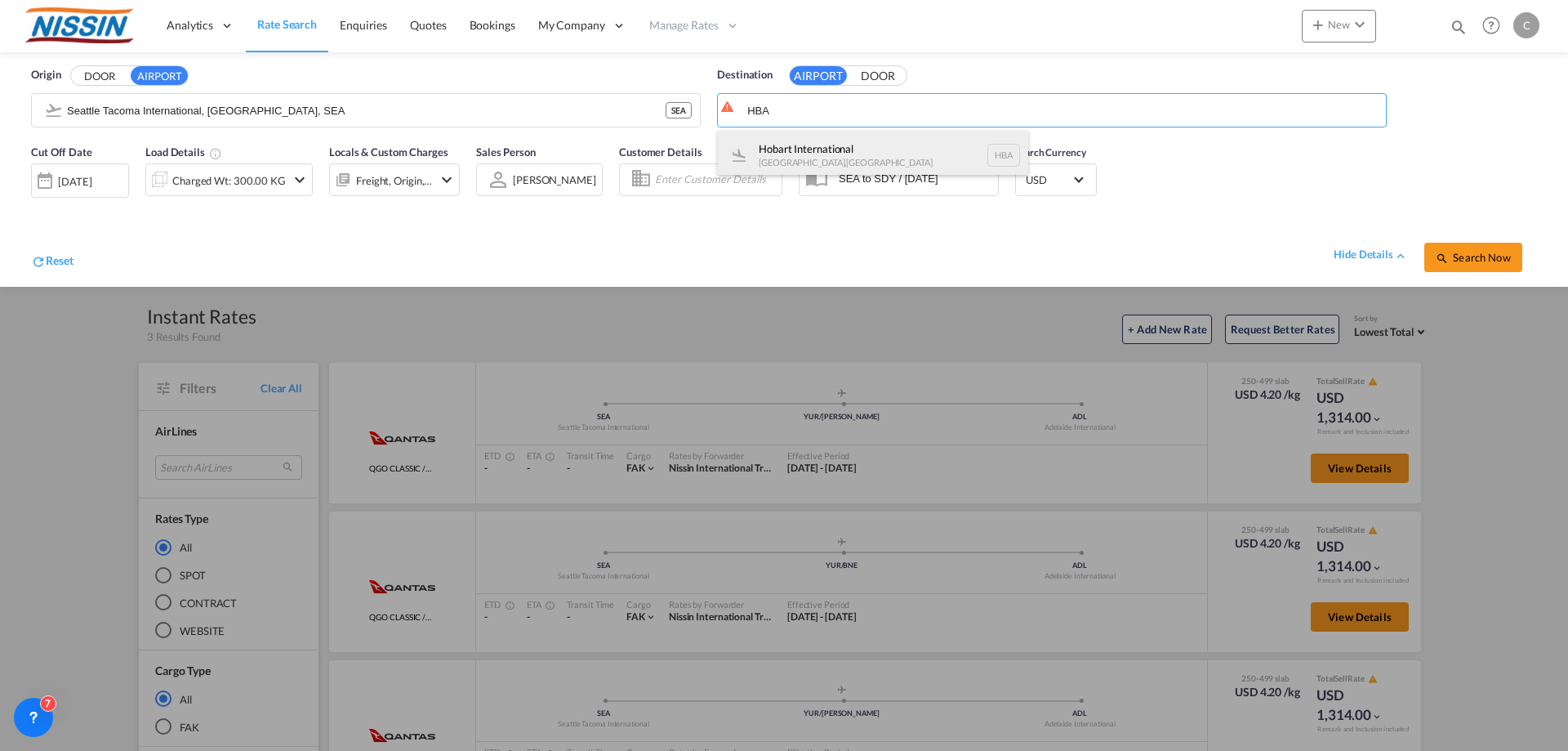
click at [859, 146] on div "Hobart International [GEOGRAPHIC_DATA] , [GEOGRAPHIC_DATA] HBA" at bounding box center [873, 155] width 310 height 49
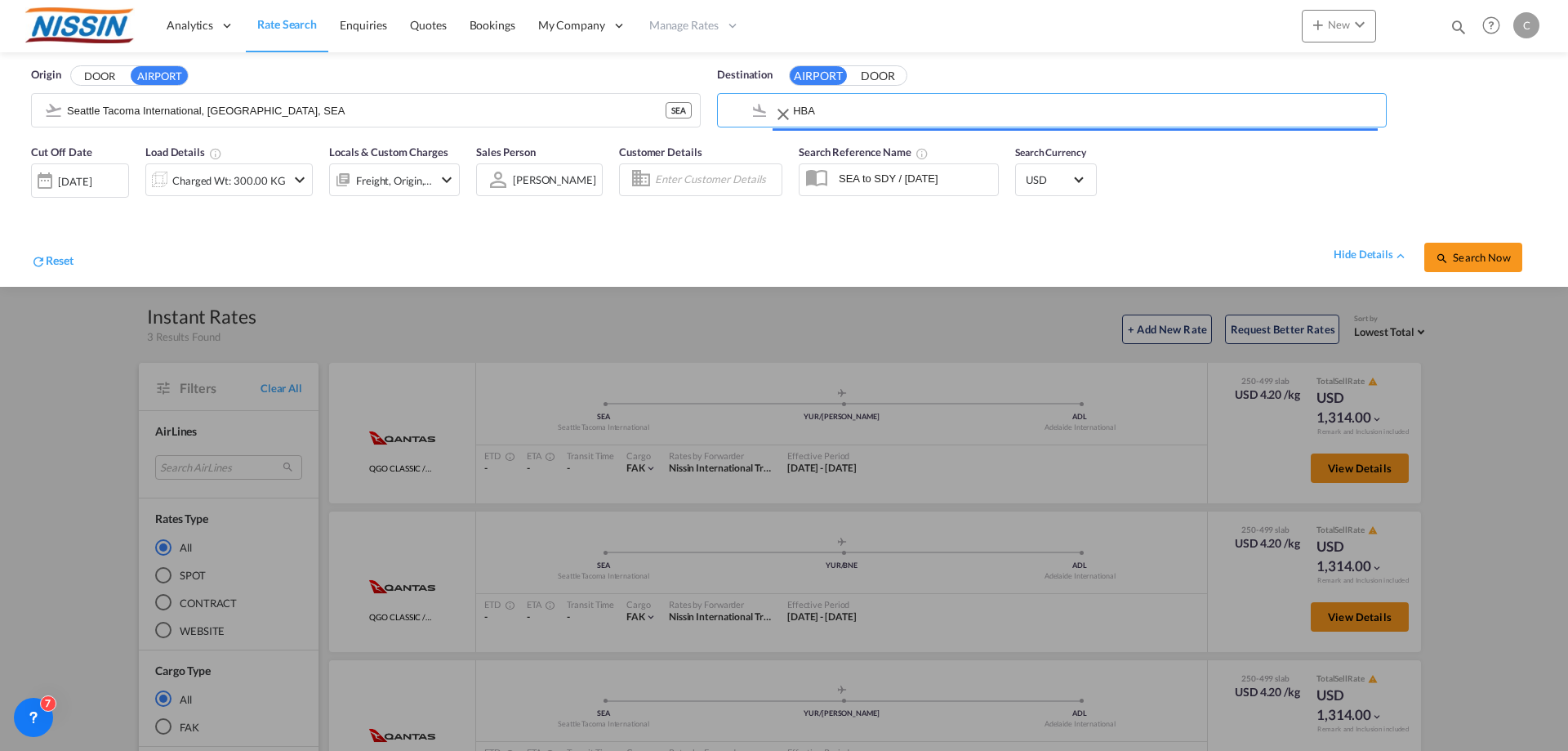
type input "Hobart International, [GEOGRAPHIC_DATA], [GEOGRAPHIC_DATA]"
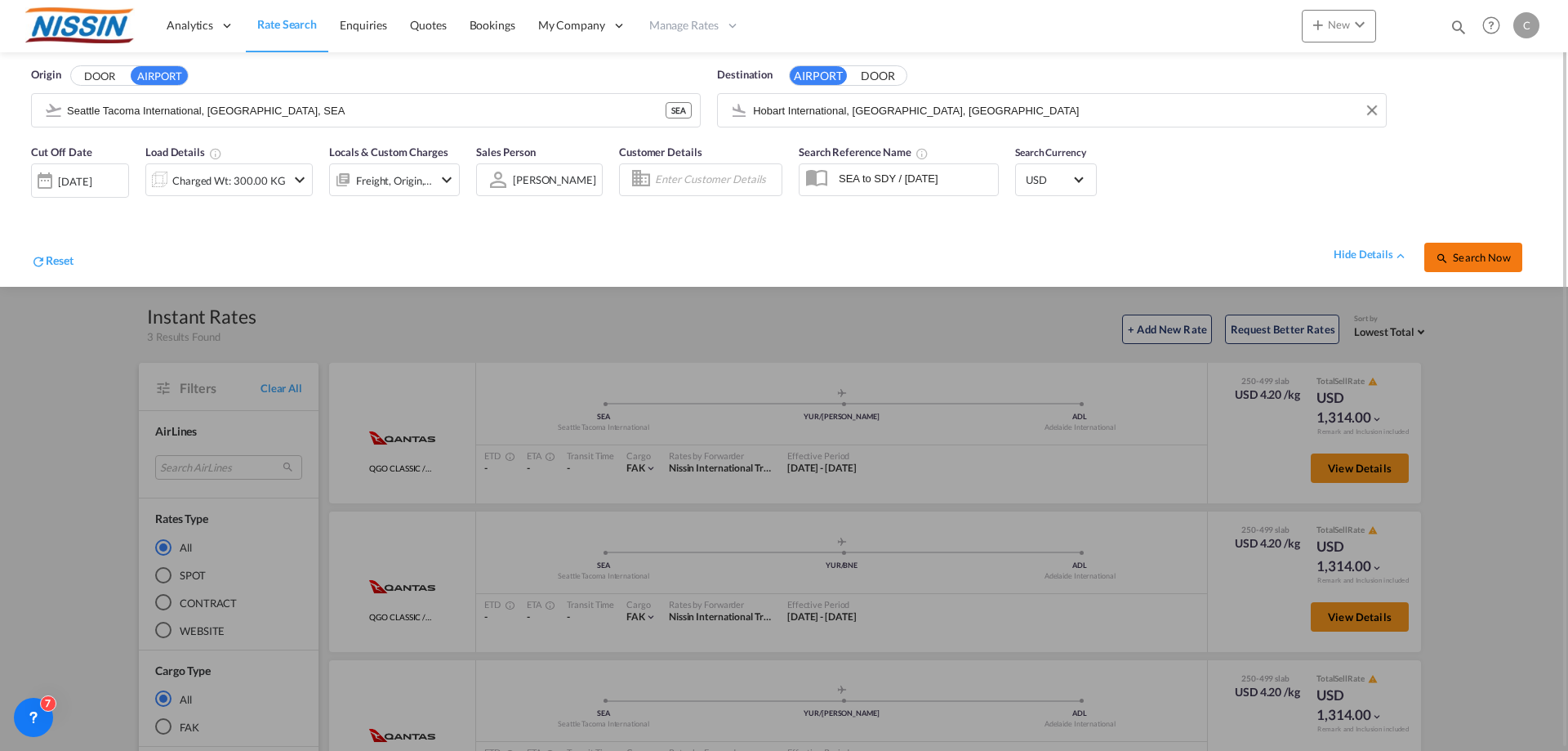
click at [1450, 247] on button "Search Now" at bounding box center [1473, 257] width 98 height 29
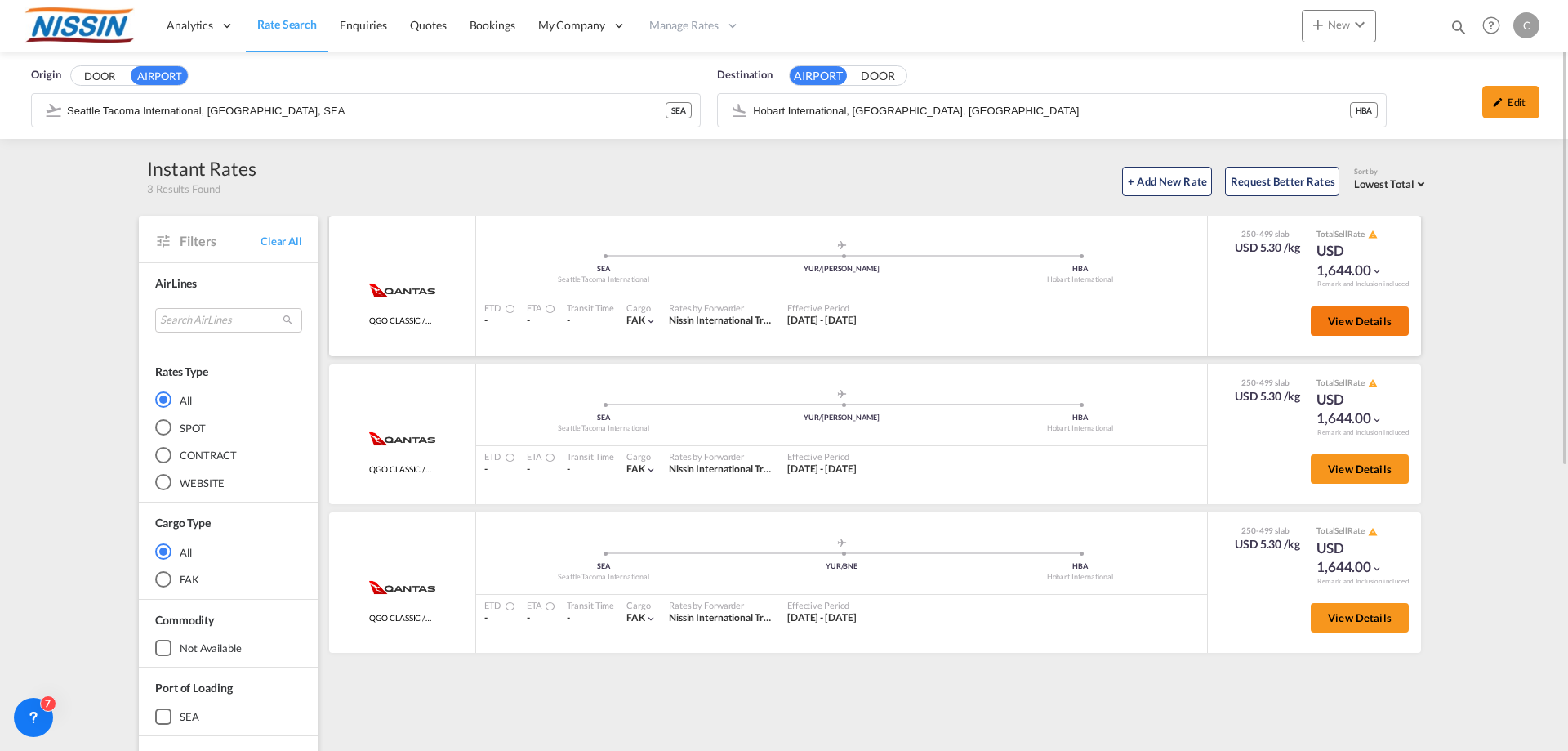
click at [1375, 316] on span "View Details" at bounding box center [1360, 321] width 64 height 13
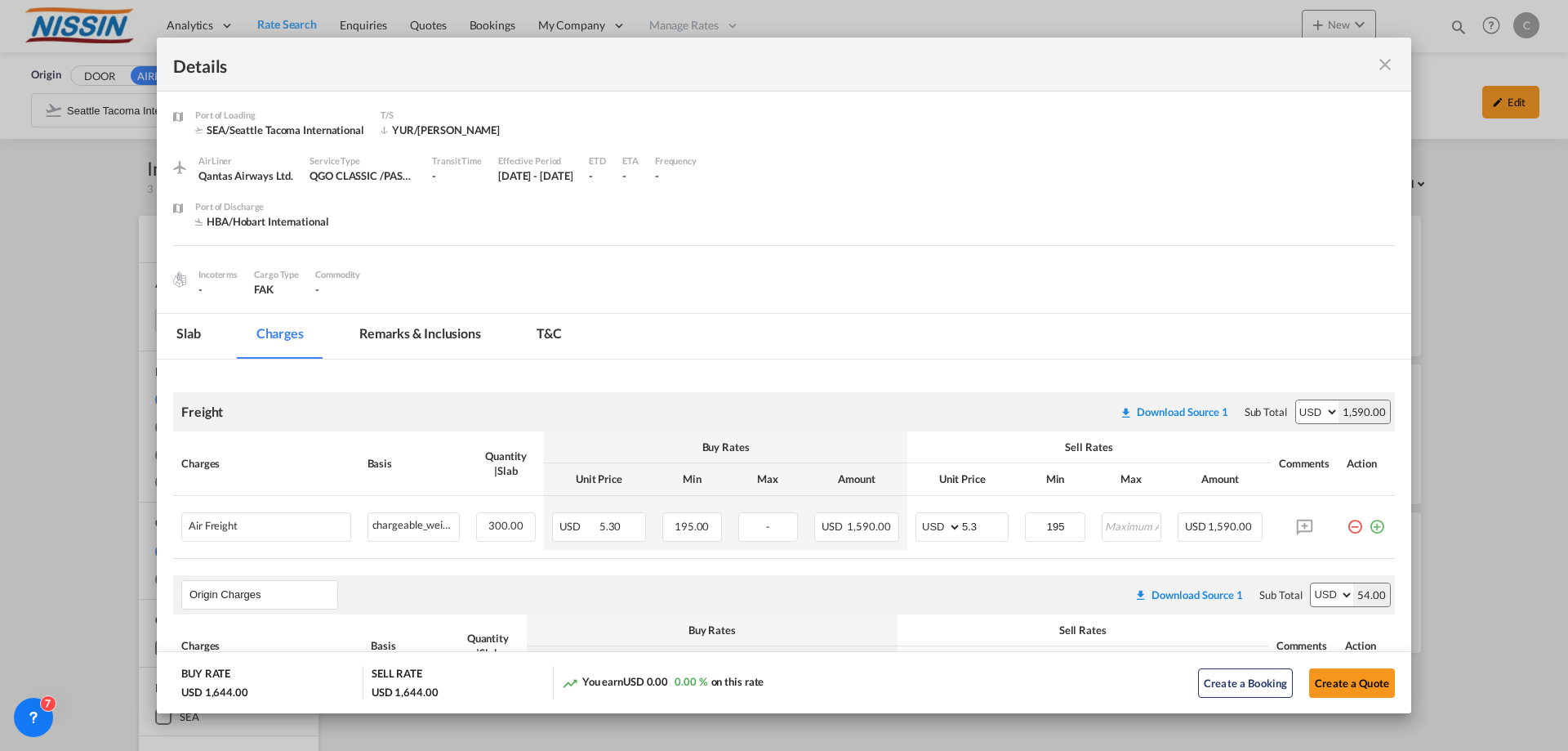
click at [433, 177] on div "-" at bounding box center [458, 176] width 50 height 15
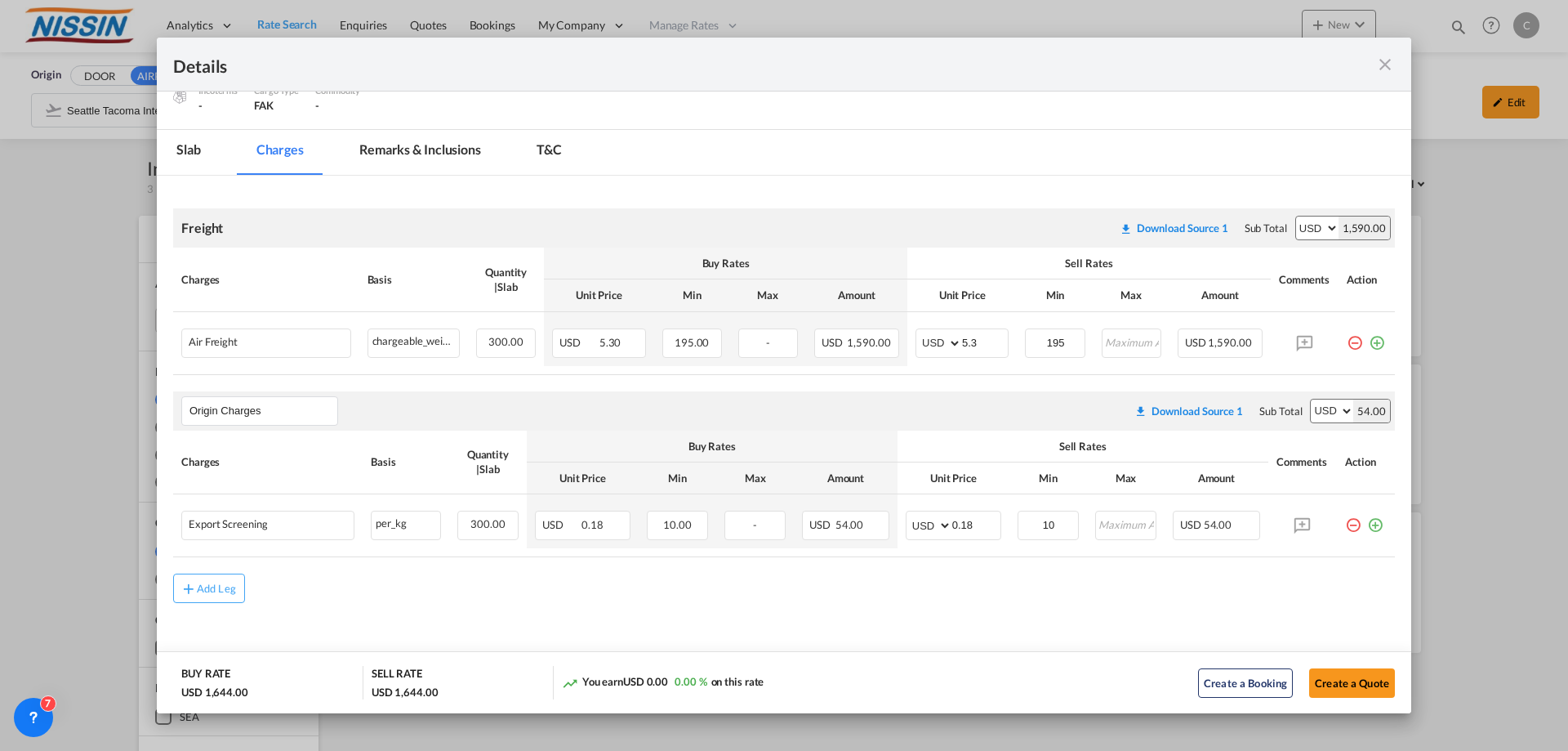
scroll to position [184, 0]
click at [1387, 66] on md-icon "icon-close fg-AAA8AD m-0 cursor" at bounding box center [1385, 64] width 20 height 20
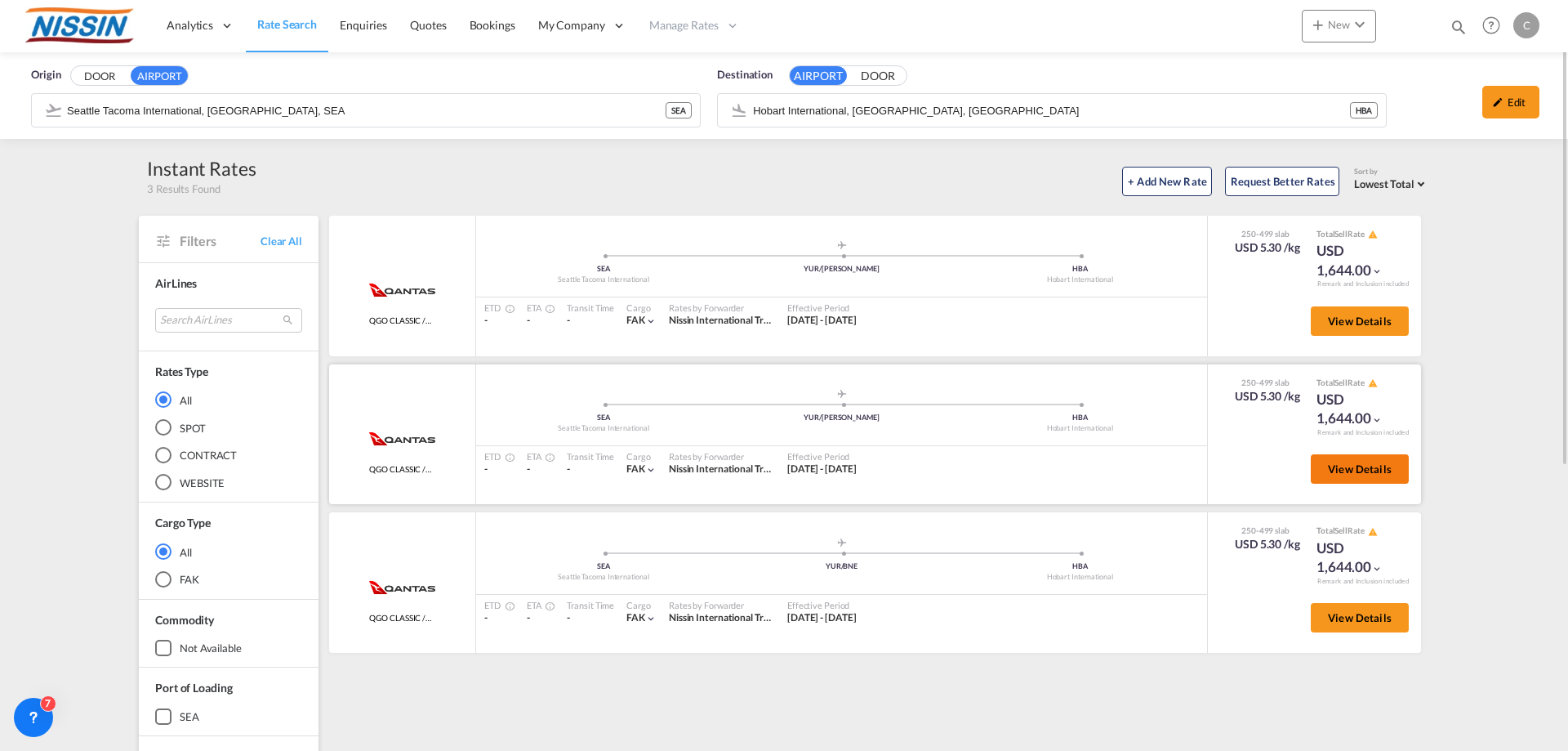
click at [1379, 472] on span "View Details" at bounding box center [1360, 469] width 64 height 13
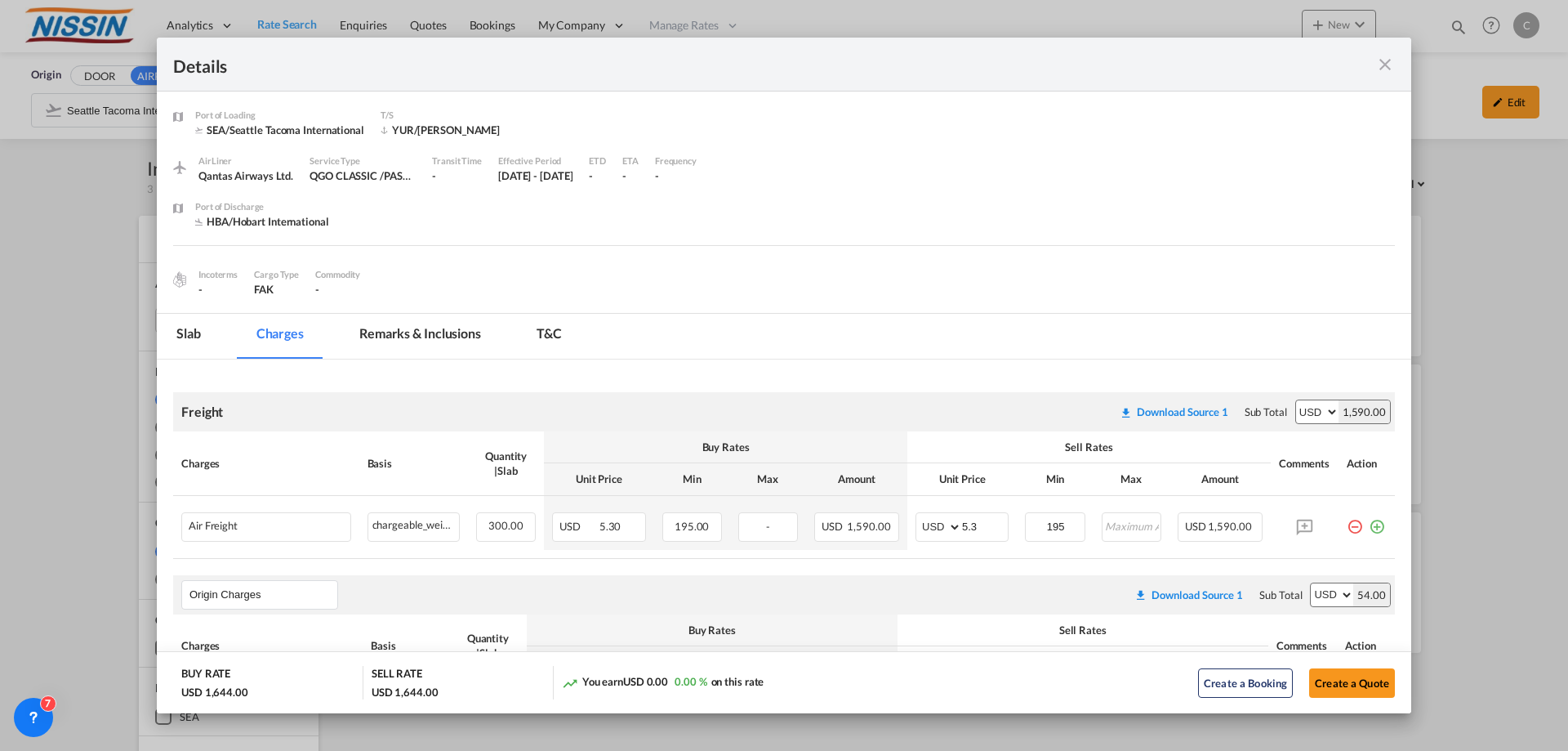
click at [1382, 65] on md-icon "icon-close fg-AAA8AD m-0 cursor" at bounding box center [1385, 64] width 20 height 20
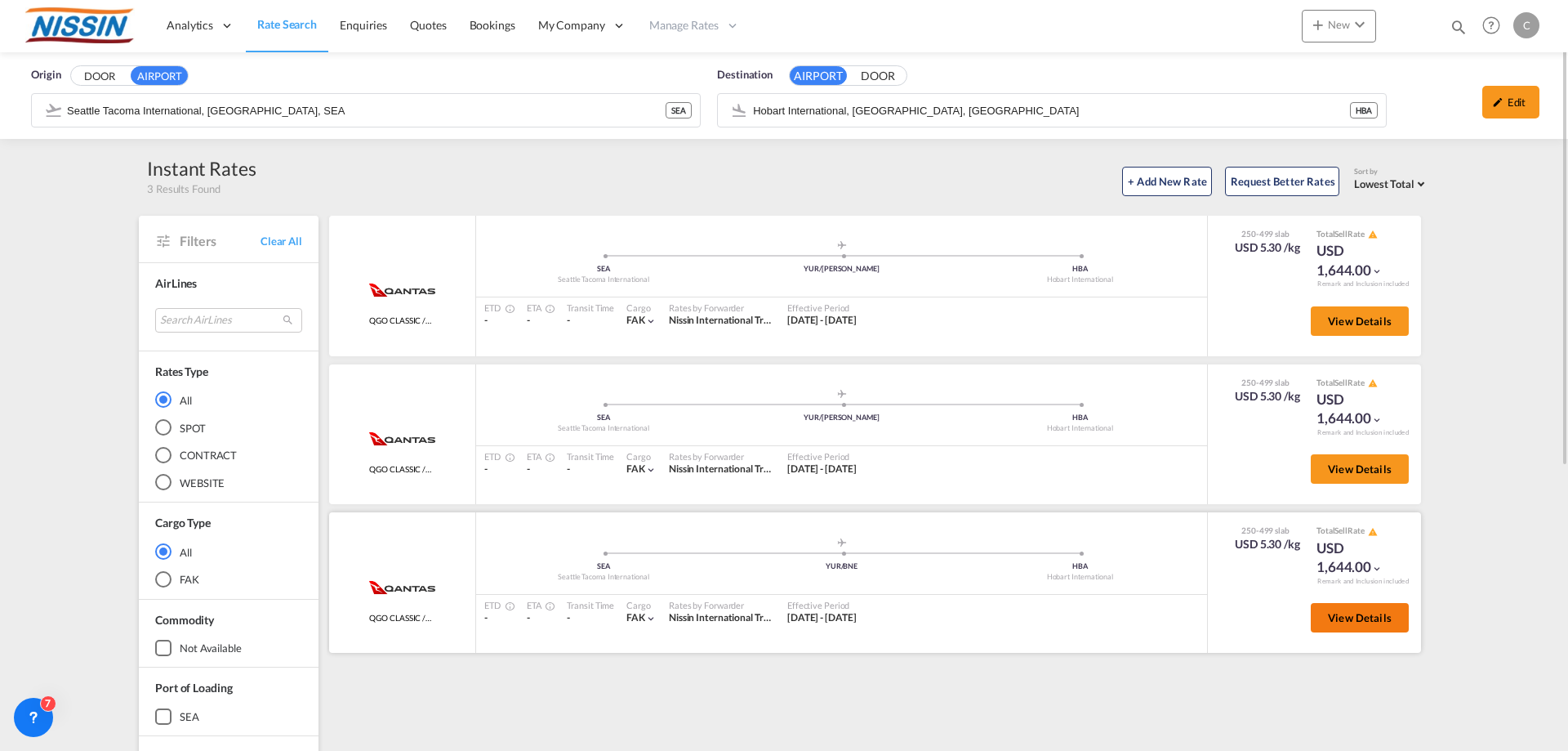
click at [1352, 613] on span "View Details" at bounding box center [1360, 617] width 64 height 13
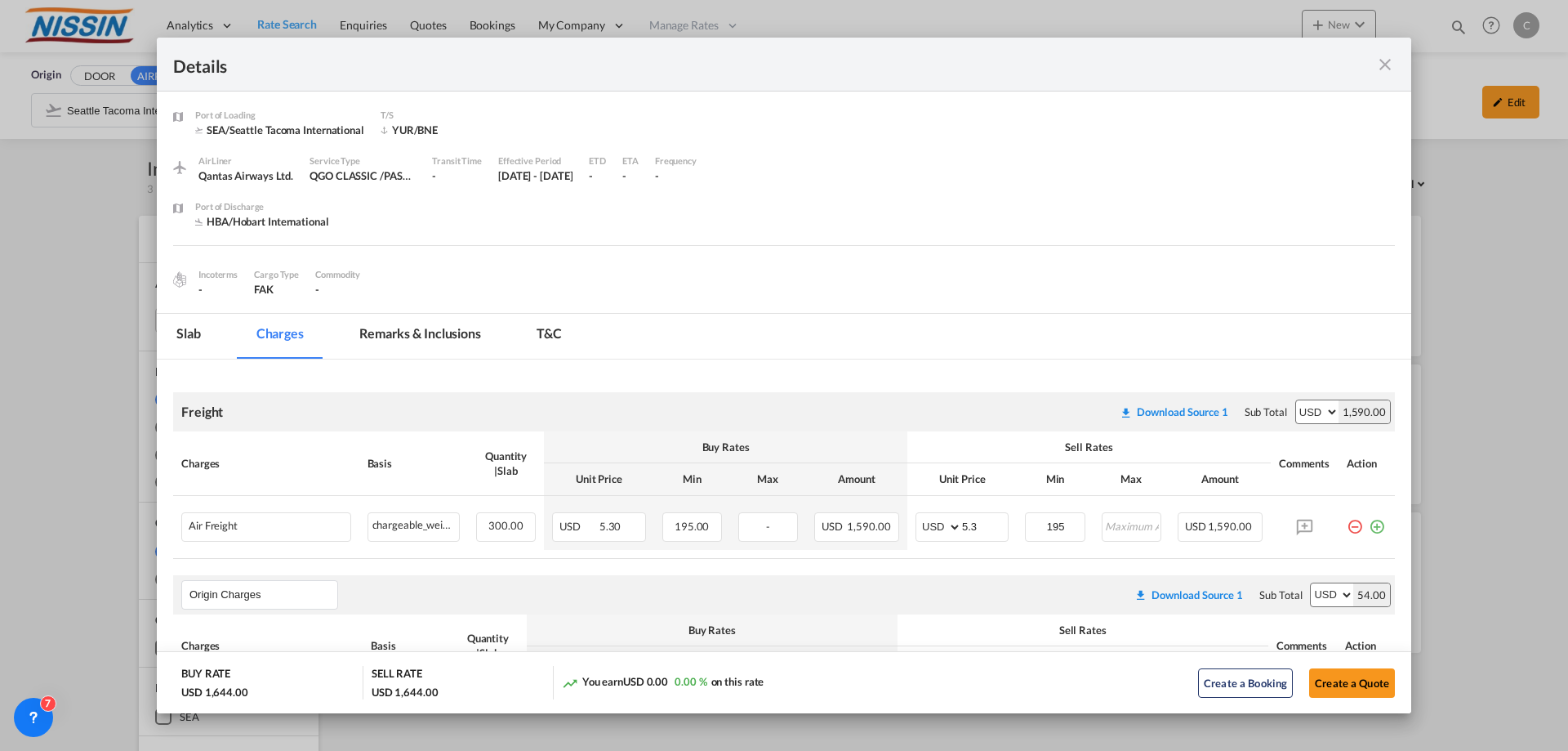
click at [1386, 58] on md-icon "icon-close fg-AAA8AD m-0 cursor" at bounding box center [1385, 64] width 20 height 20
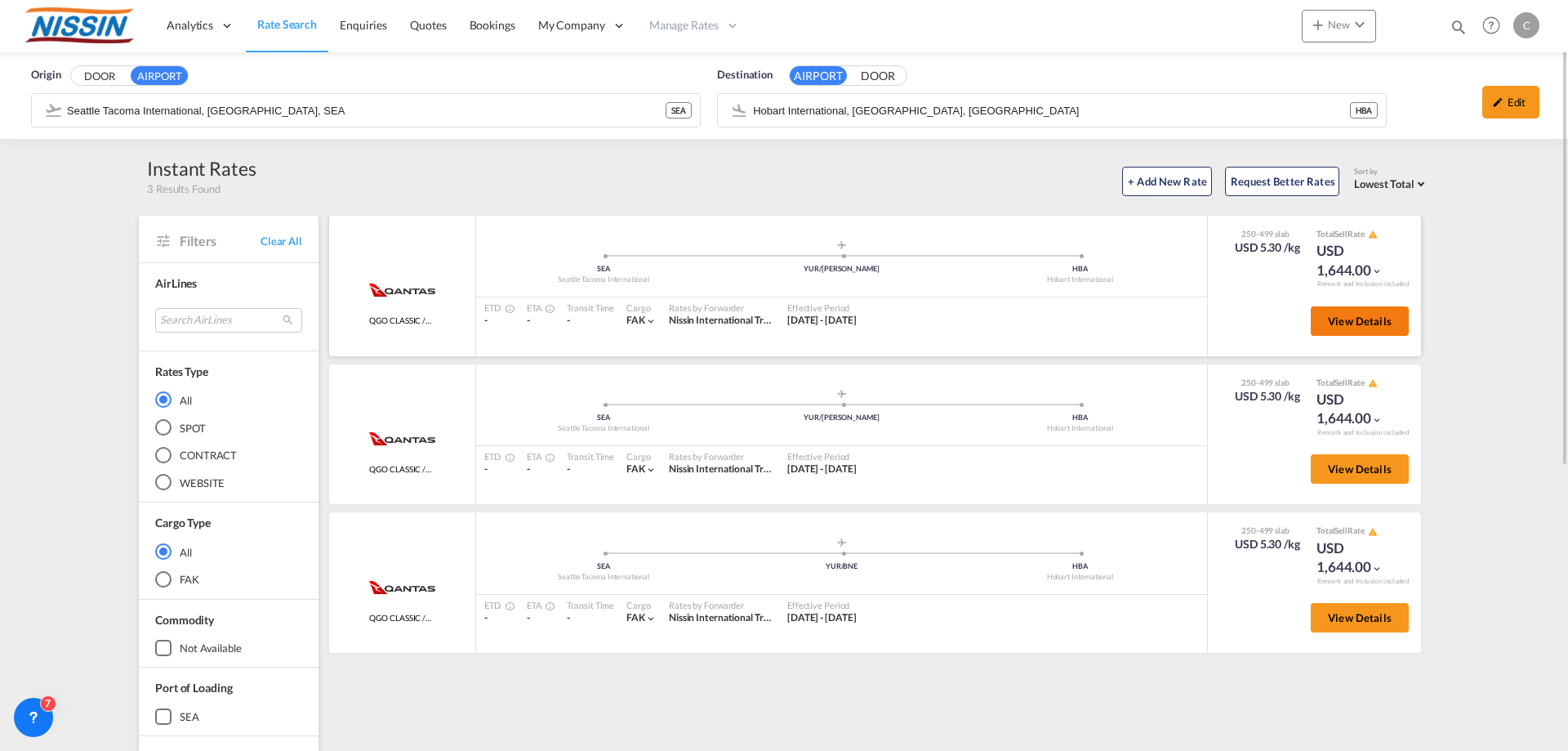
click at [1360, 331] on button "View Details" at bounding box center [1360, 321] width 98 height 29
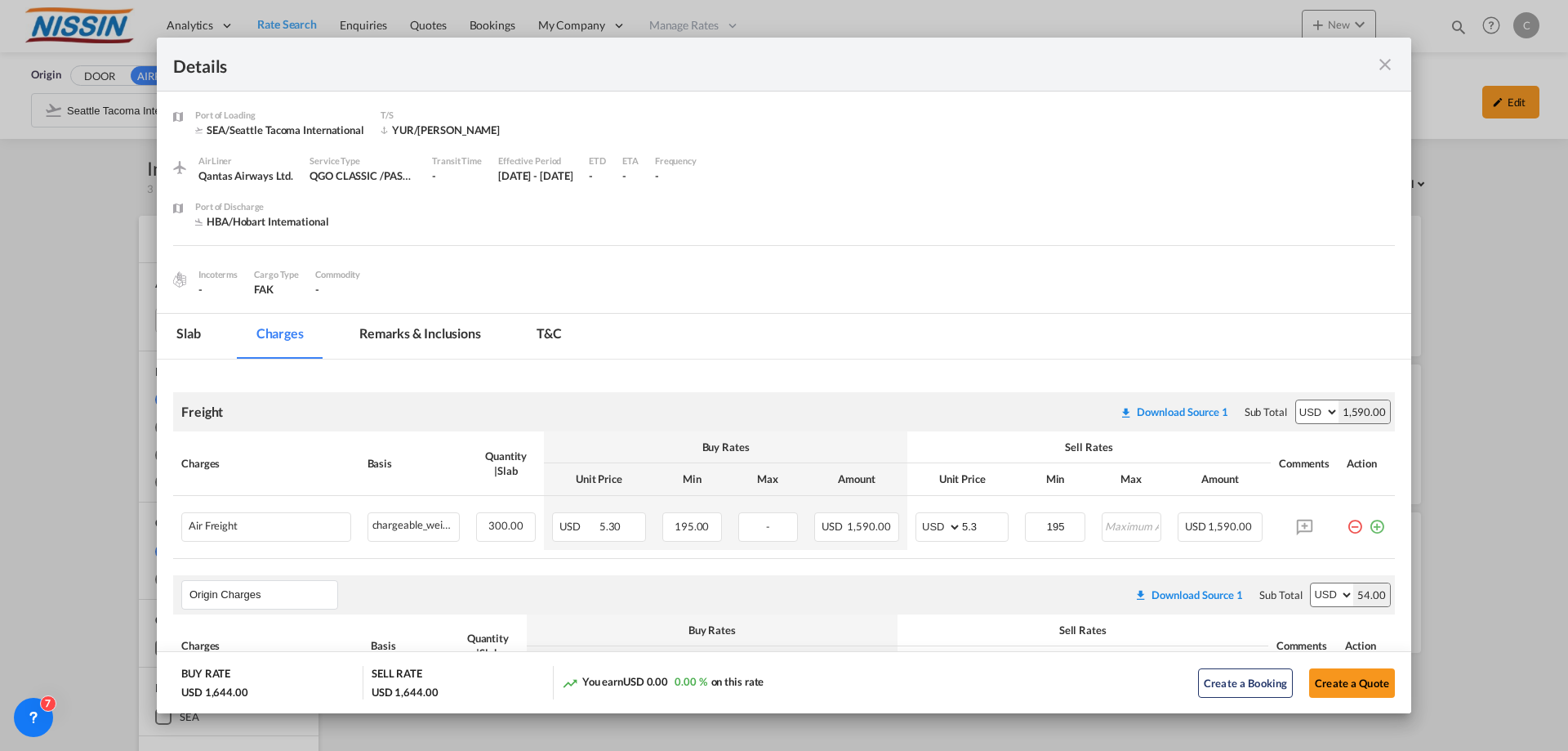
click at [1380, 57] on md-icon "icon-close fg-AAA8AD m-0 cursor" at bounding box center [1385, 64] width 20 height 20
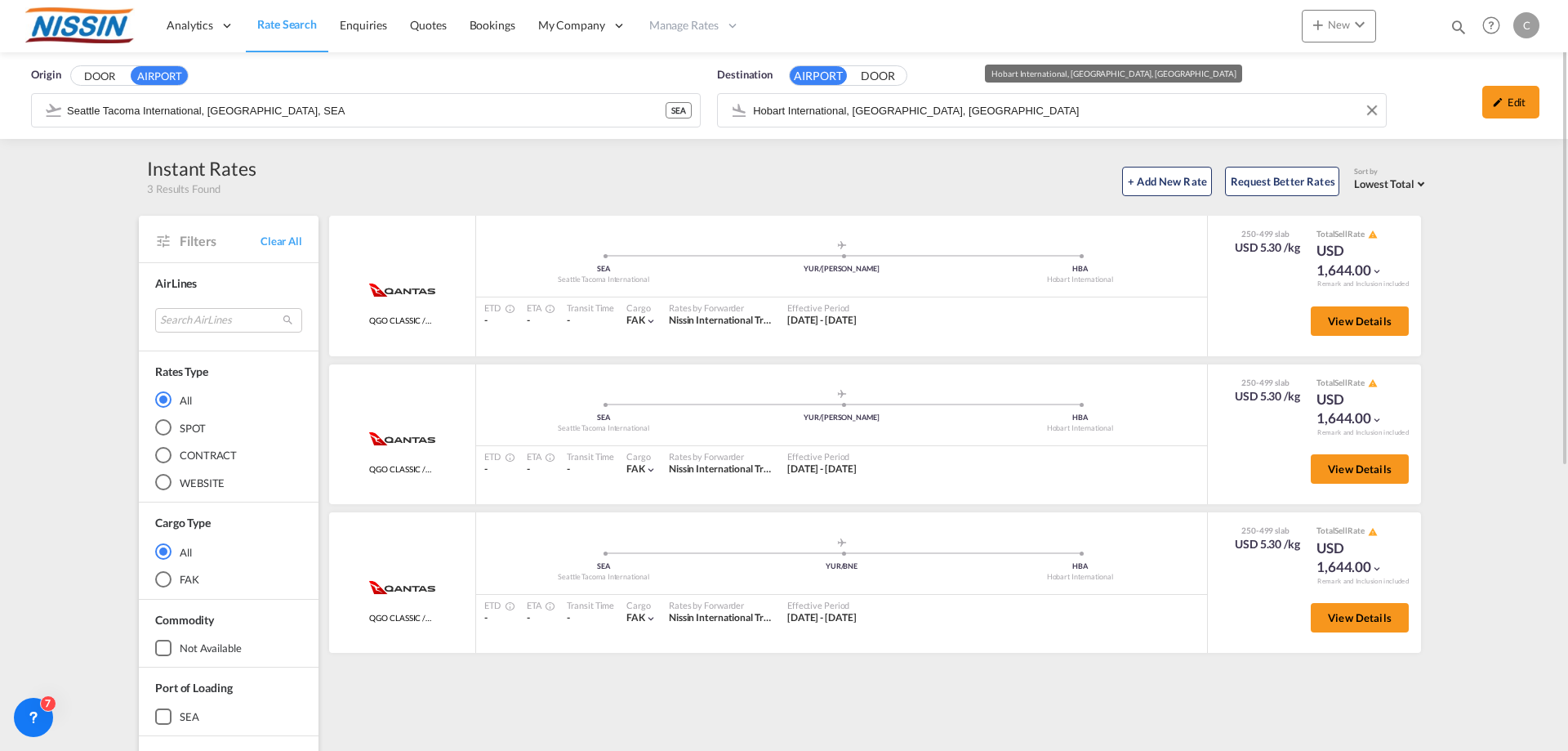
click at [976, 115] on input "Hobart International, [GEOGRAPHIC_DATA], [GEOGRAPHIC_DATA]" at bounding box center [1066, 110] width 624 height 24
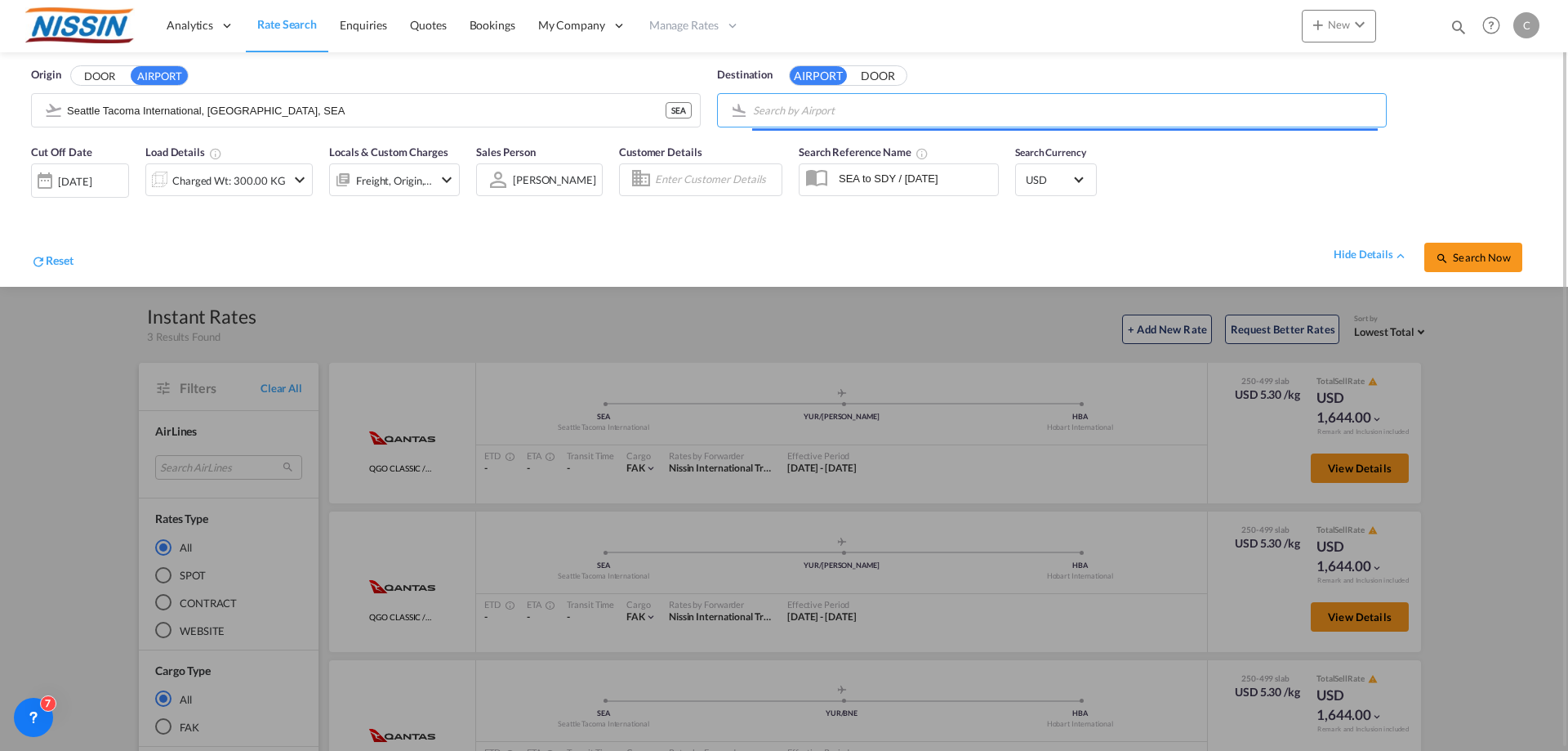
type input "s"
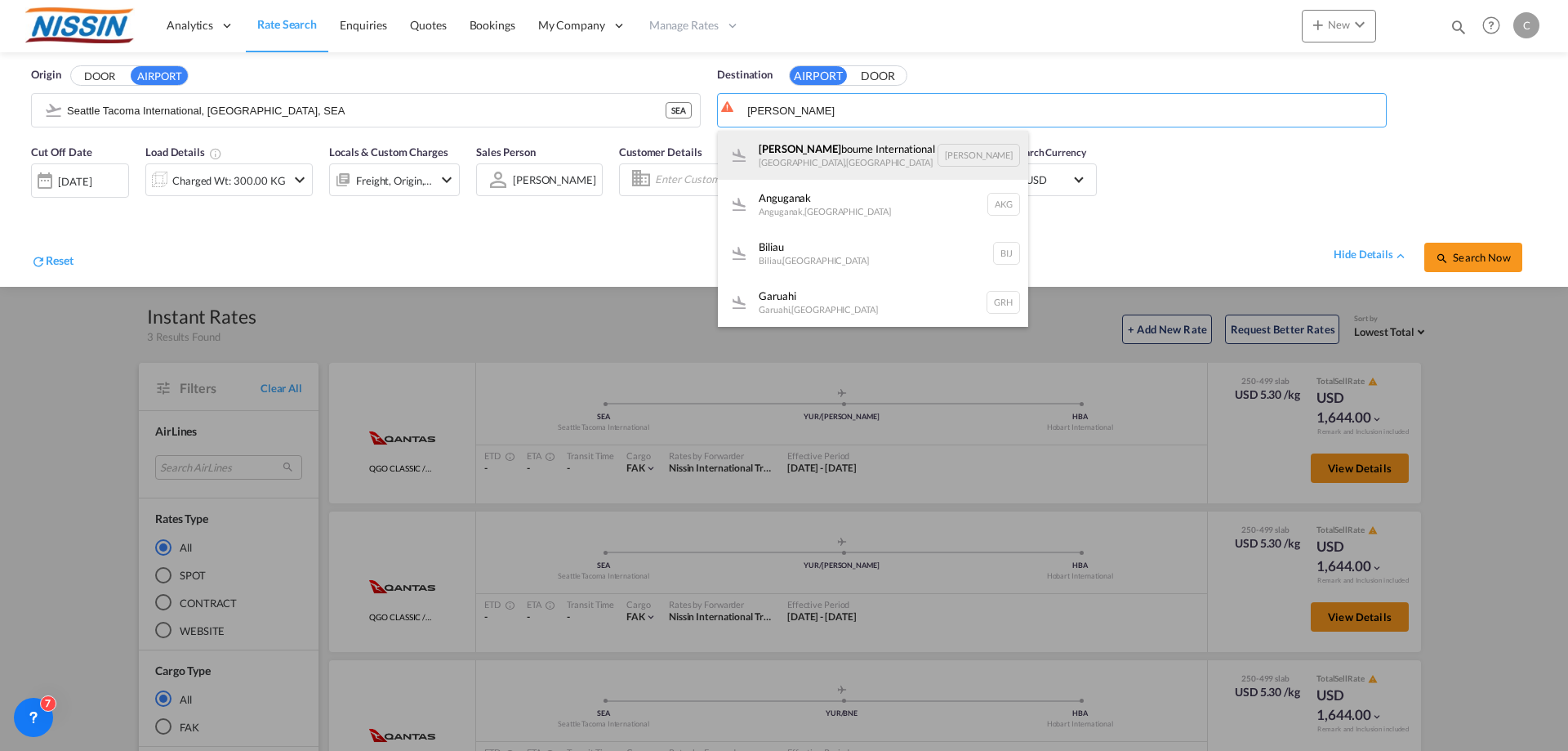
click at [854, 157] on div "[PERSON_NAME] International [GEOGRAPHIC_DATA] , [GEOGRAPHIC_DATA] [PERSON_NAME]" at bounding box center [873, 155] width 310 height 49
type input "Melbourne International, [GEOGRAPHIC_DATA], [GEOGRAPHIC_DATA]"
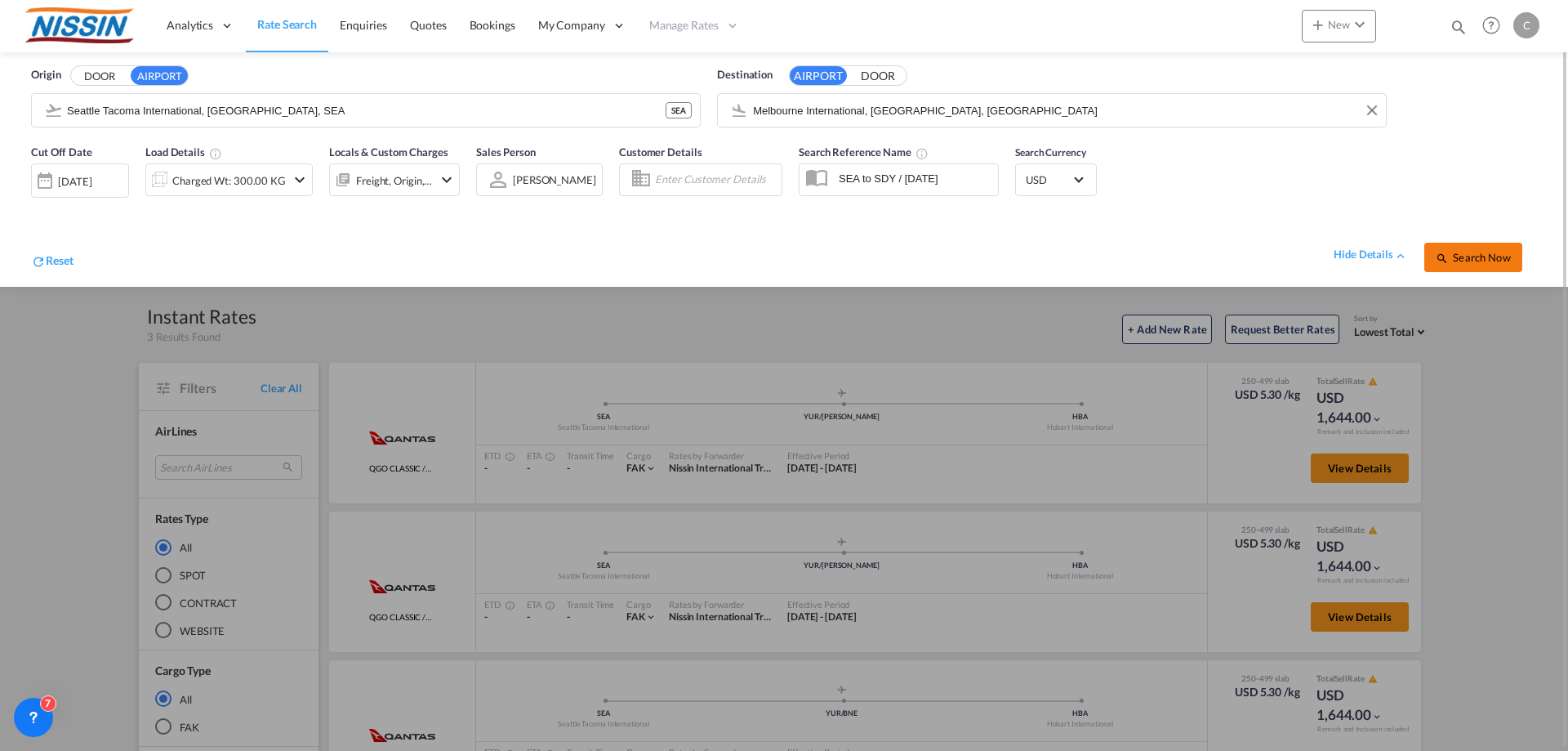
click at [1499, 256] on span "Search Now" at bounding box center [1473, 257] width 74 height 13
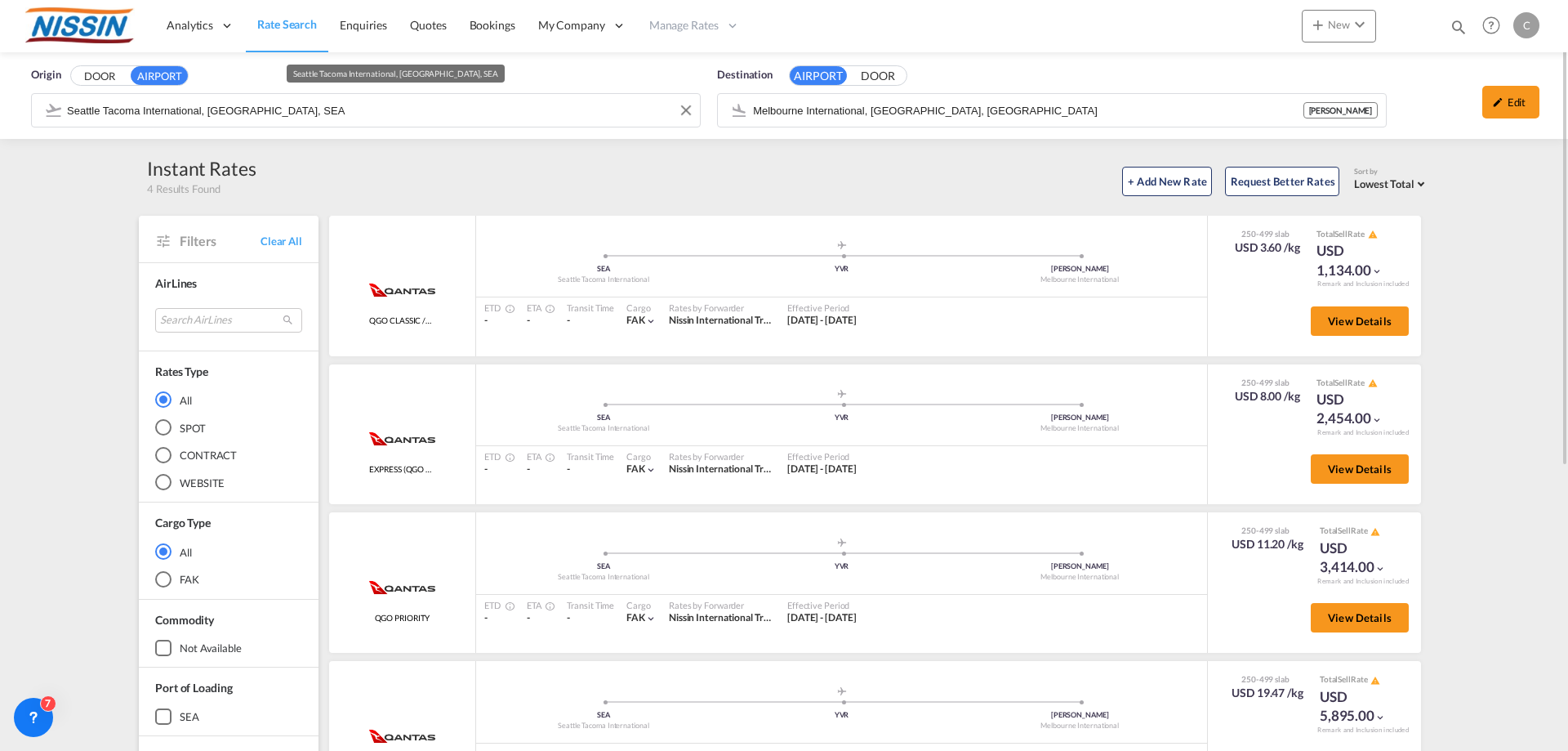
click at [307, 115] on input "Seattle Tacoma International, [GEOGRAPHIC_DATA], SEA" at bounding box center [379, 110] width 624 height 24
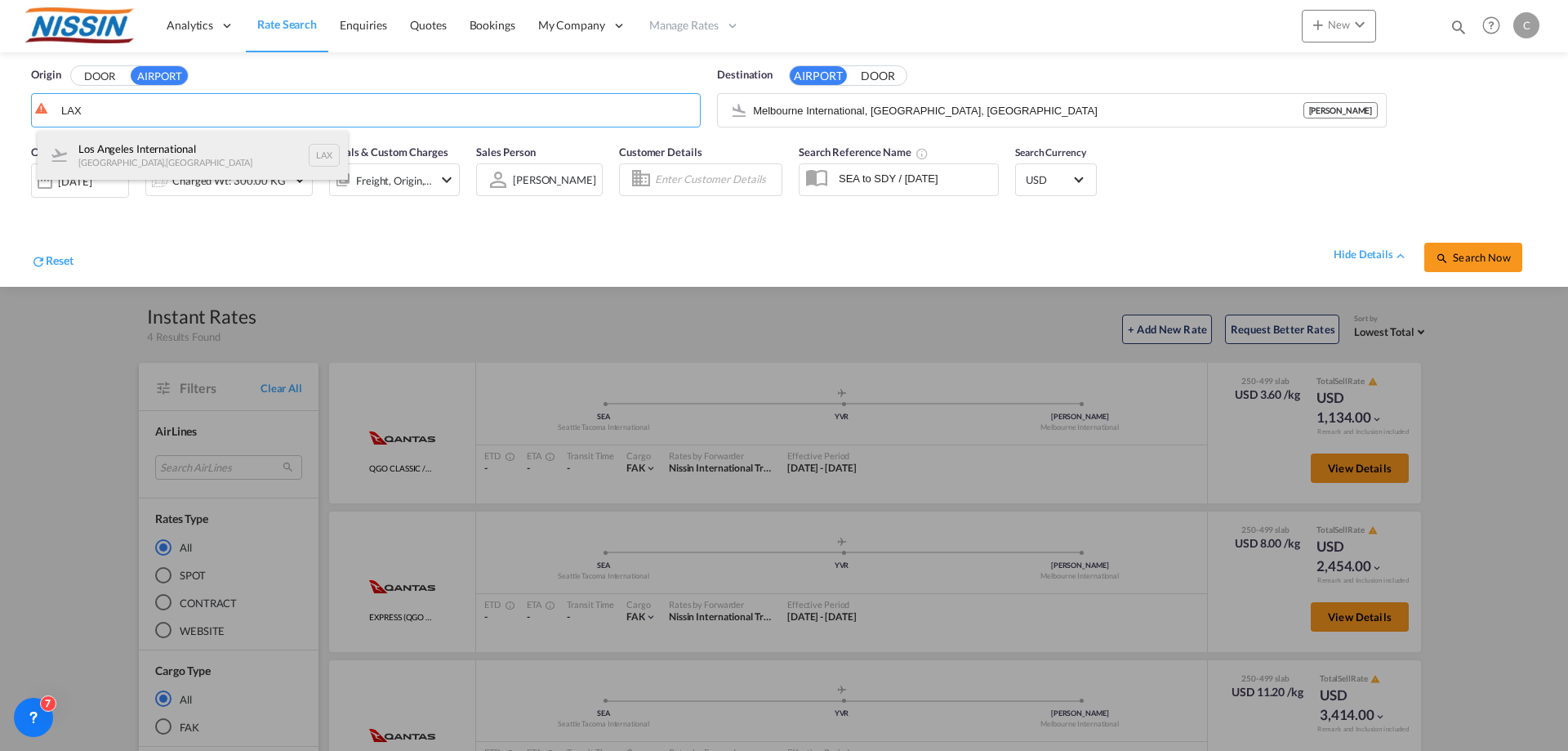
click at [235, 157] on div "Los Angeles International [GEOGRAPHIC_DATA] , [GEOGRAPHIC_DATA] LAX" at bounding box center [192, 155] width 310 height 49
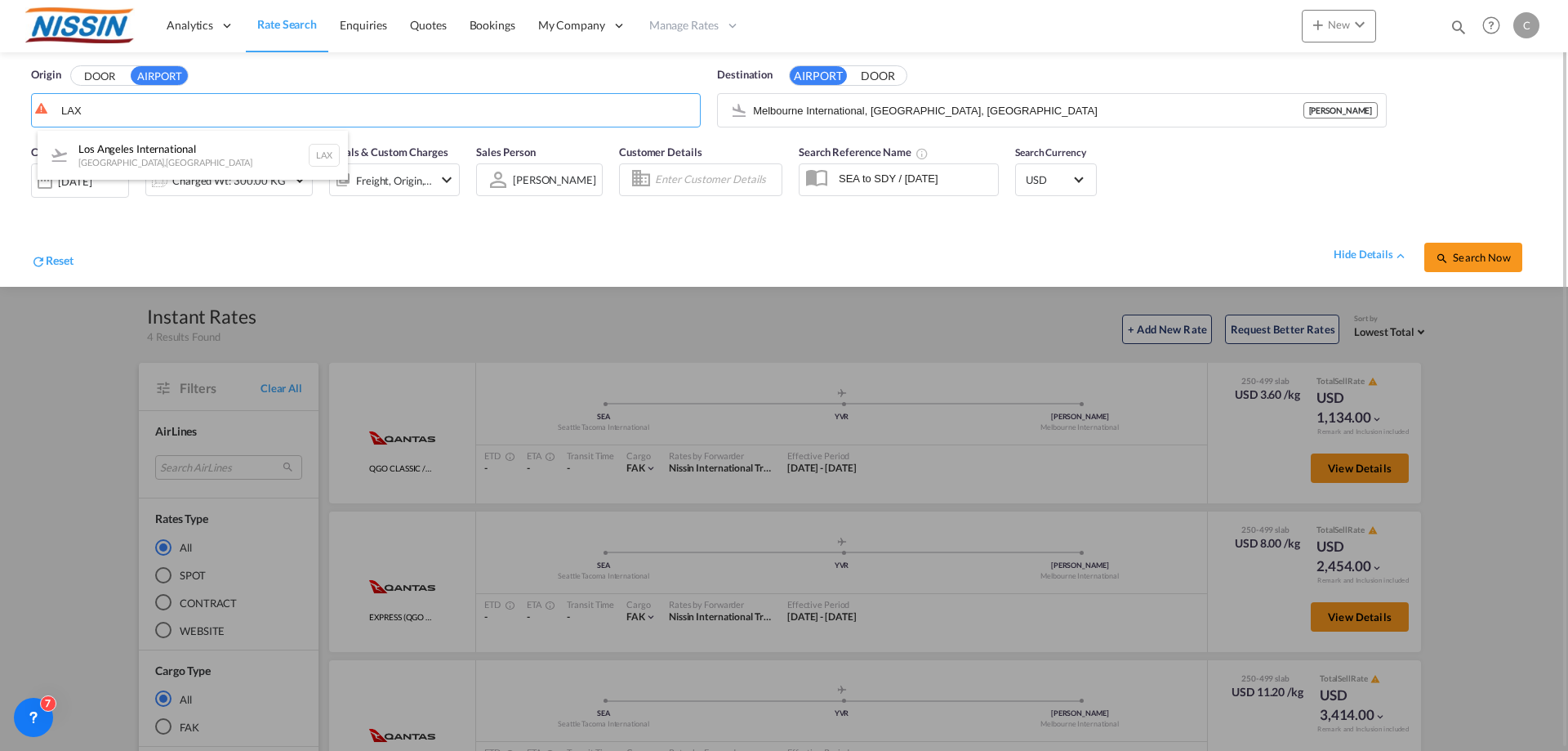
type input "Los Angeles International, [GEOGRAPHIC_DATA], [GEOGRAPHIC_DATA]"
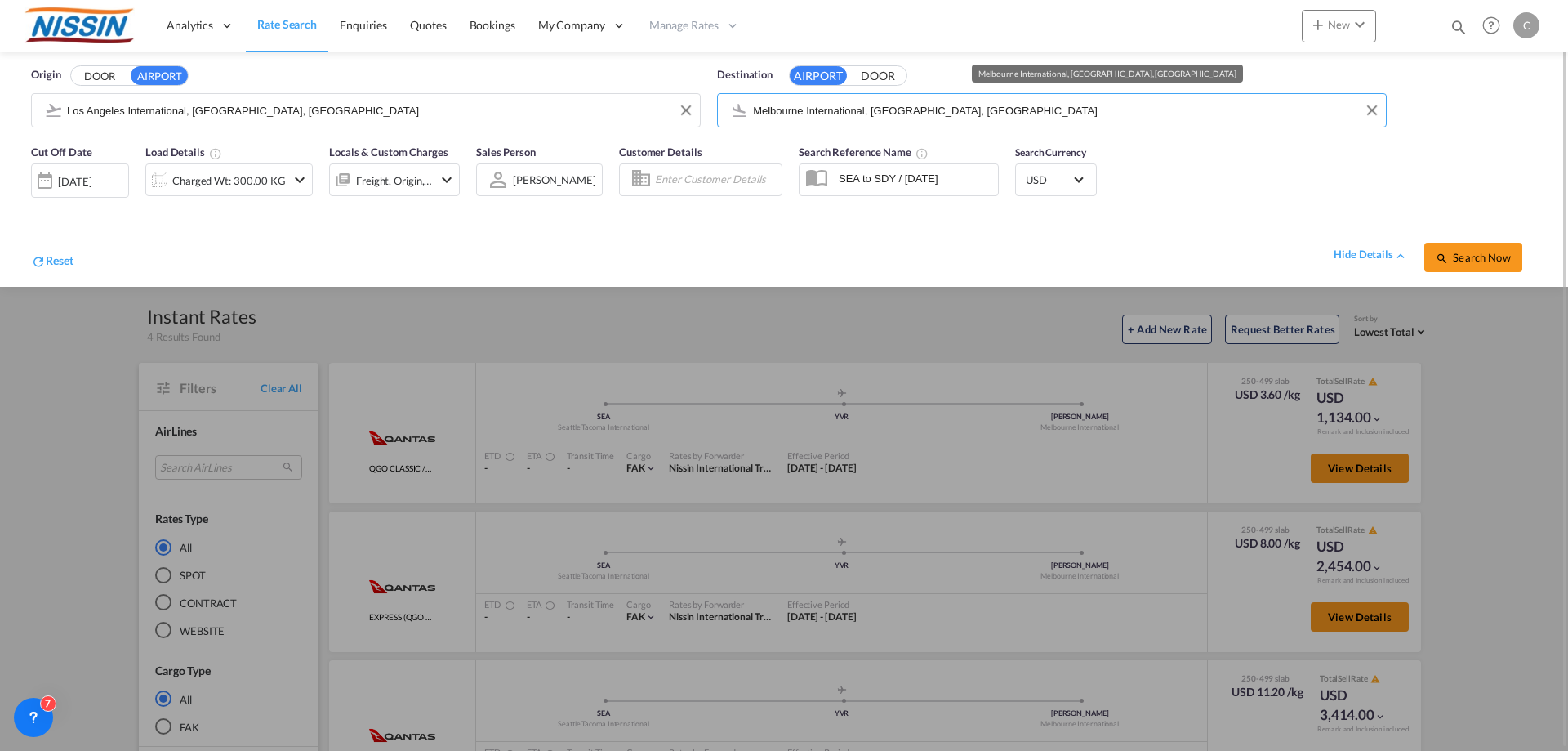
click at [996, 110] on input "Melbourne International, [GEOGRAPHIC_DATA], [GEOGRAPHIC_DATA]" at bounding box center [1066, 110] width 624 height 24
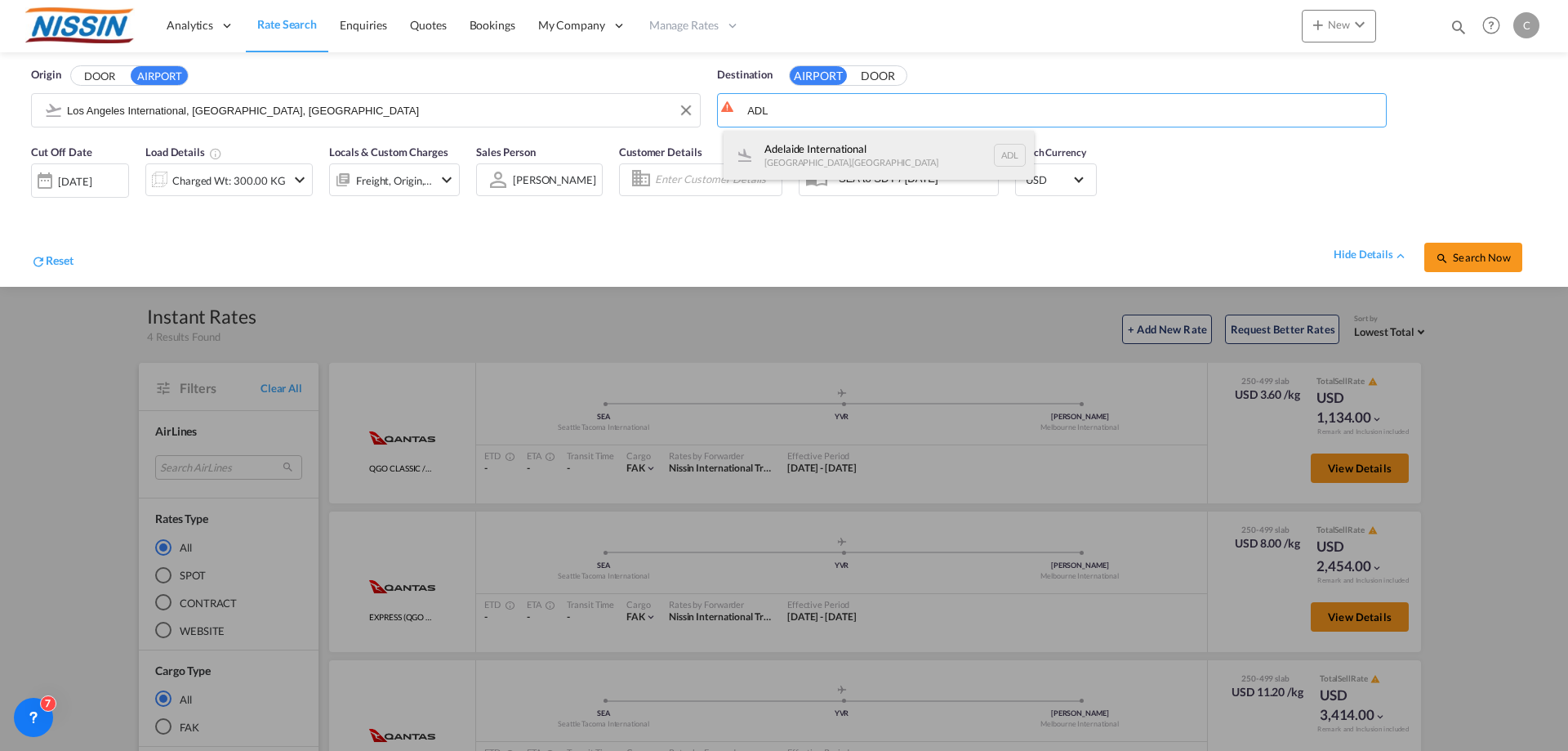
click at [918, 154] on div "Adelaide International [GEOGRAPHIC_DATA] , [GEOGRAPHIC_DATA] ADL" at bounding box center [879, 155] width 310 height 49
type input "Adelaide International, [GEOGRAPHIC_DATA], ADL"
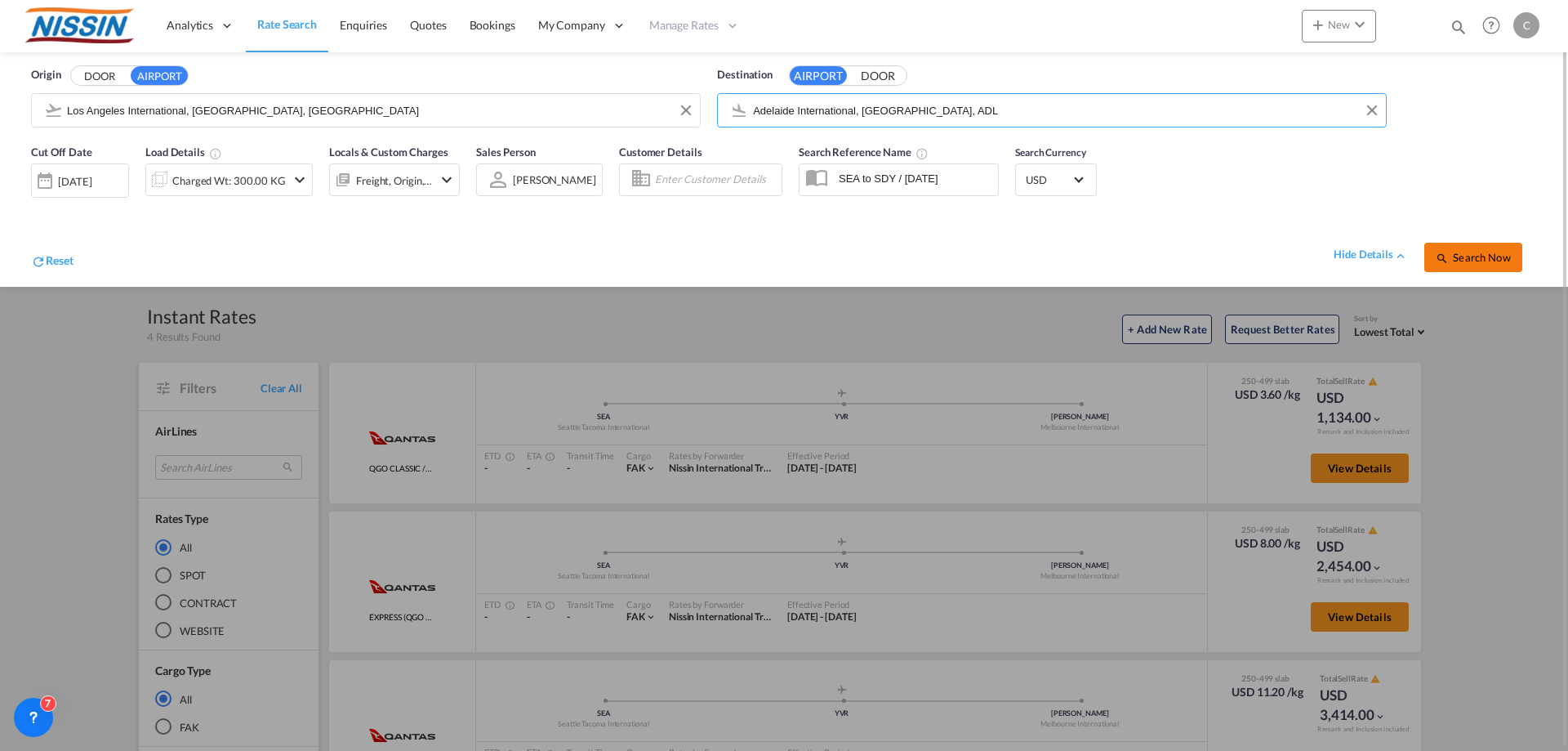
click at [1480, 253] on span "Search Now" at bounding box center [1473, 257] width 74 height 13
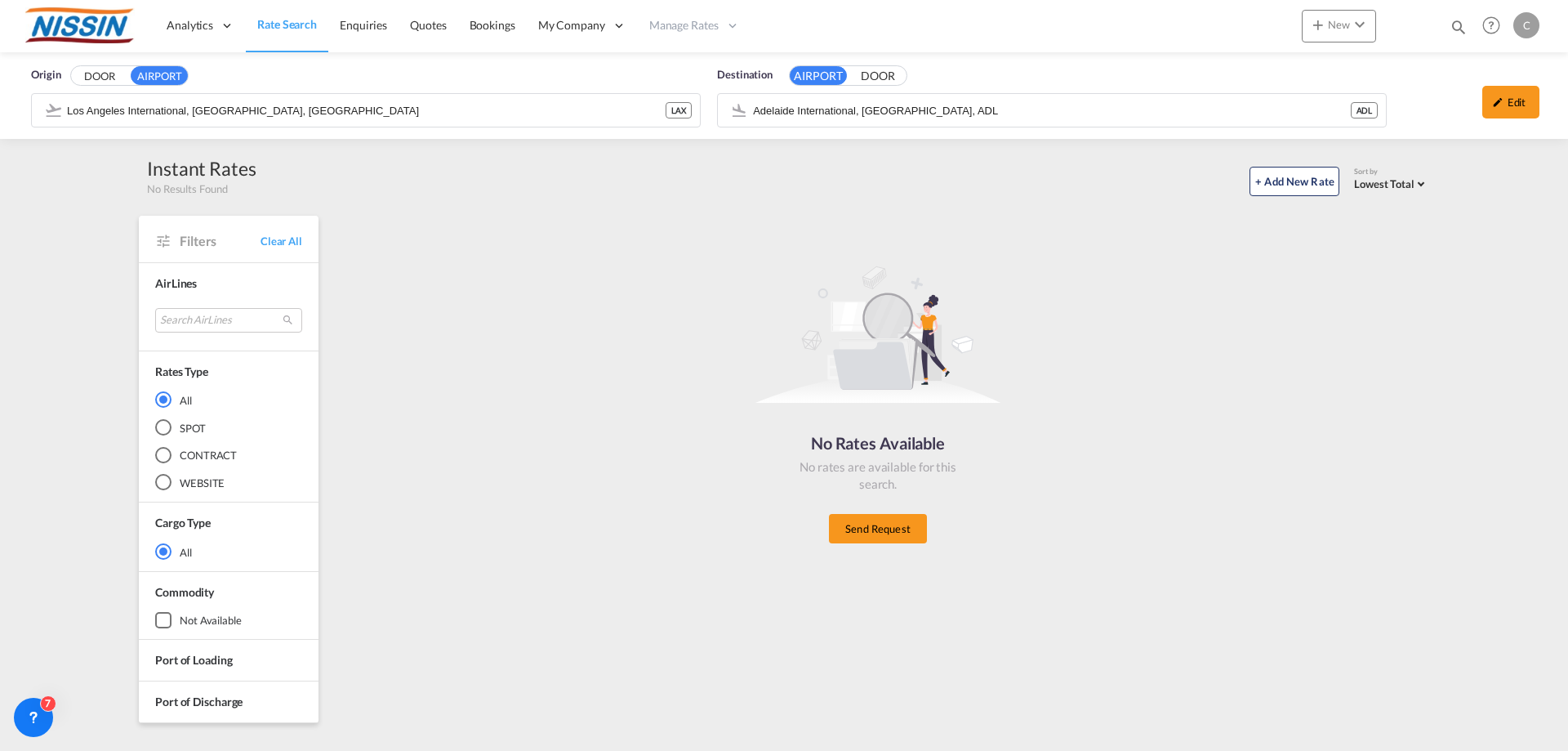
click at [504, 93] on div "Los Angeles International, [GEOGRAPHIC_DATA], LAX LAX" at bounding box center [366, 111] width 669 height 35
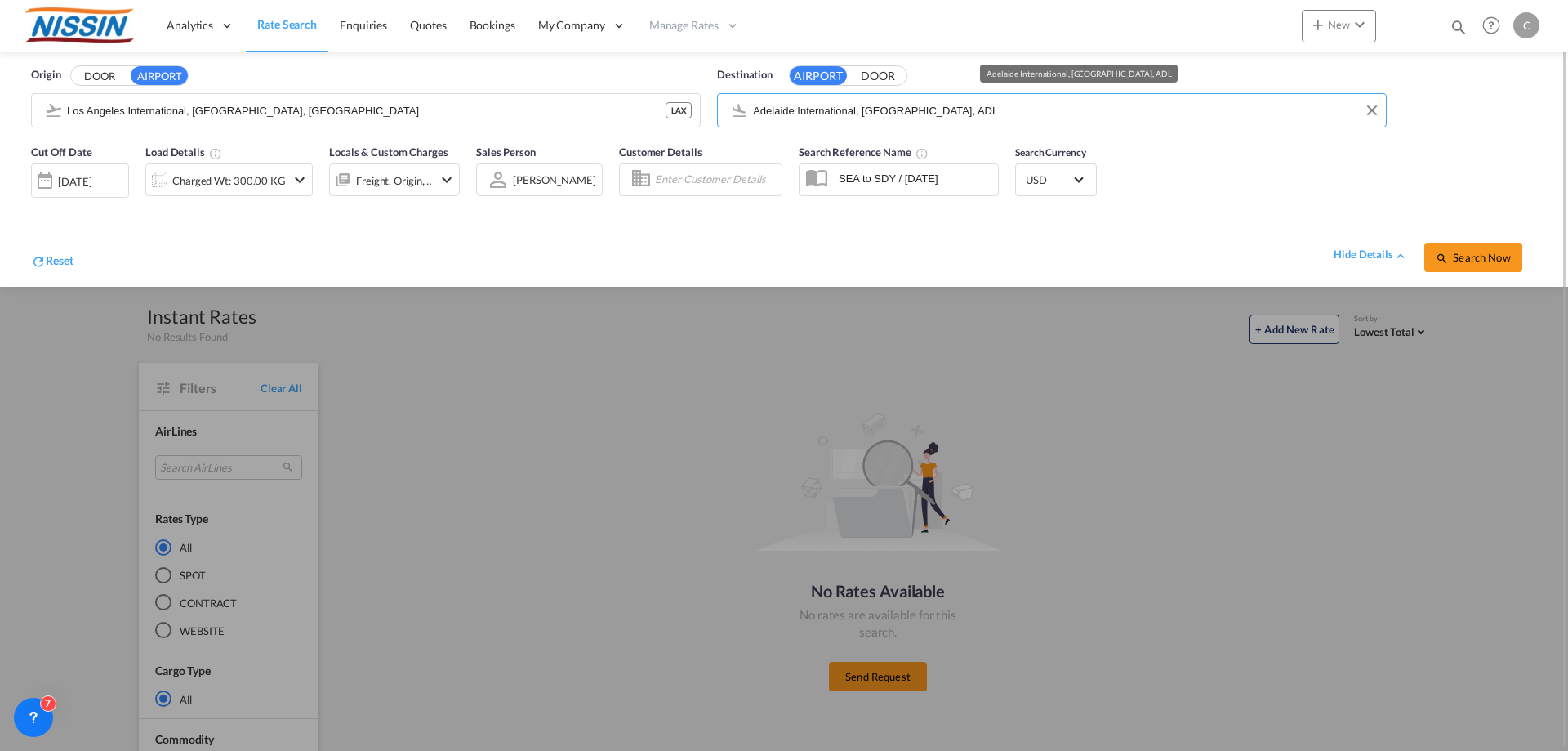
click at [1031, 99] on input "Adelaide International, [GEOGRAPHIC_DATA], ADL" at bounding box center [1066, 110] width 624 height 24
click at [1454, 260] on span "Search Now" at bounding box center [1473, 257] width 74 height 13
